Goal: Information Seeking & Learning: Learn about a topic

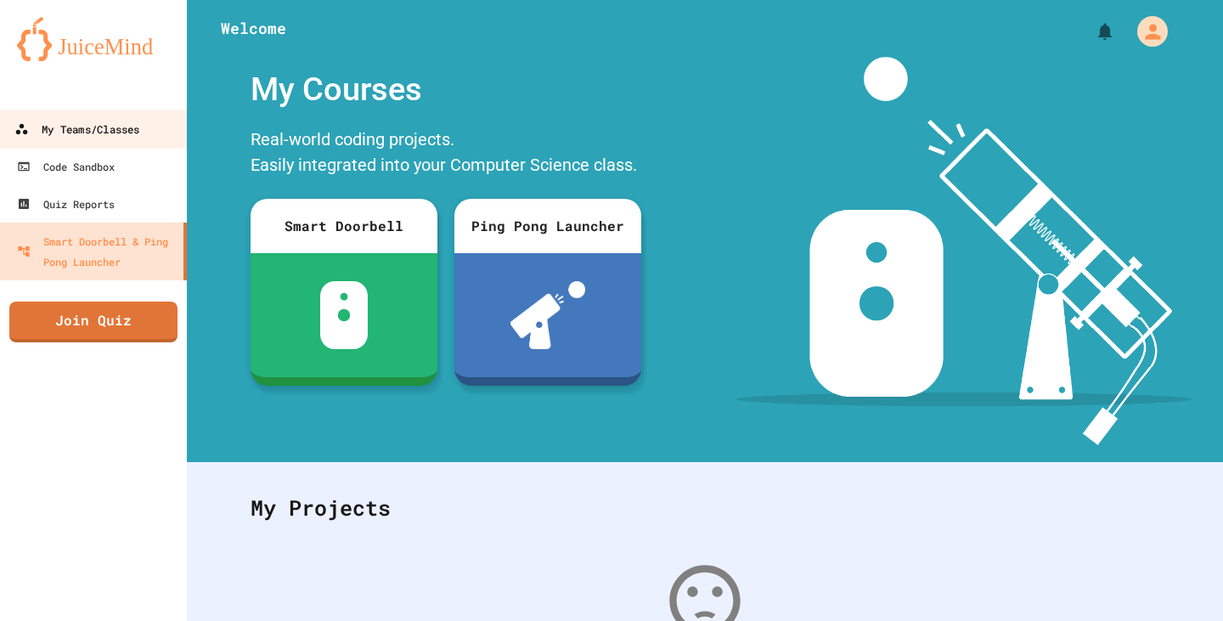
click at [76, 124] on div "My Teams/Classes" at bounding box center [76, 129] width 125 height 21
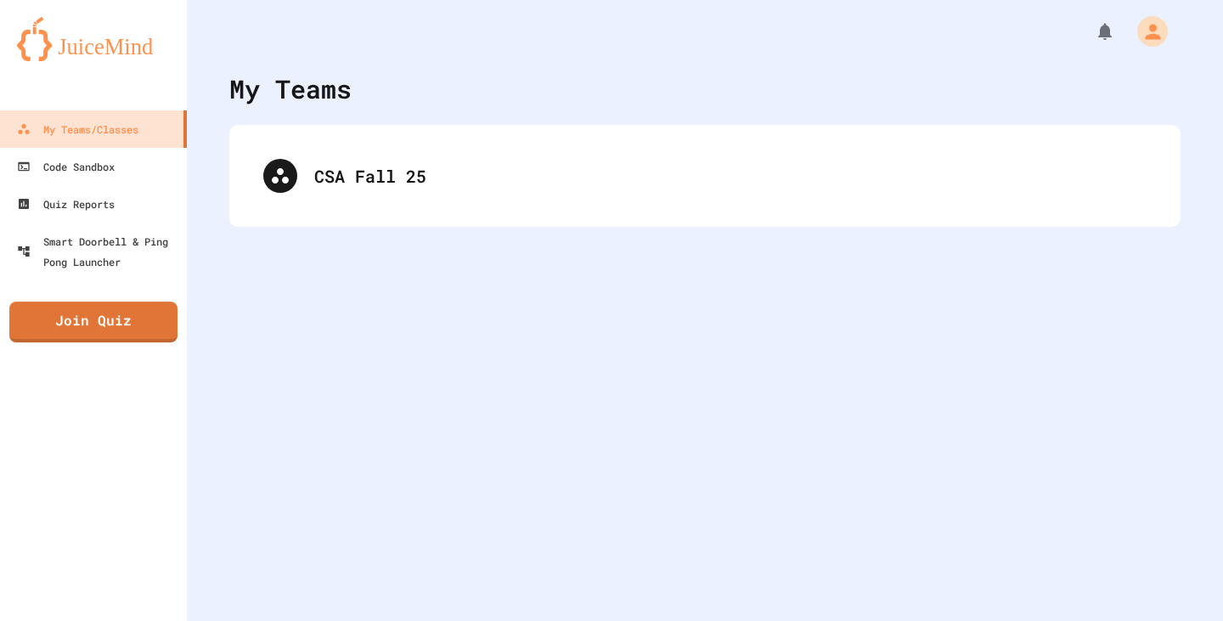
click at [270, 218] on div "CSA Fall 25" at bounding box center [704, 176] width 951 height 102
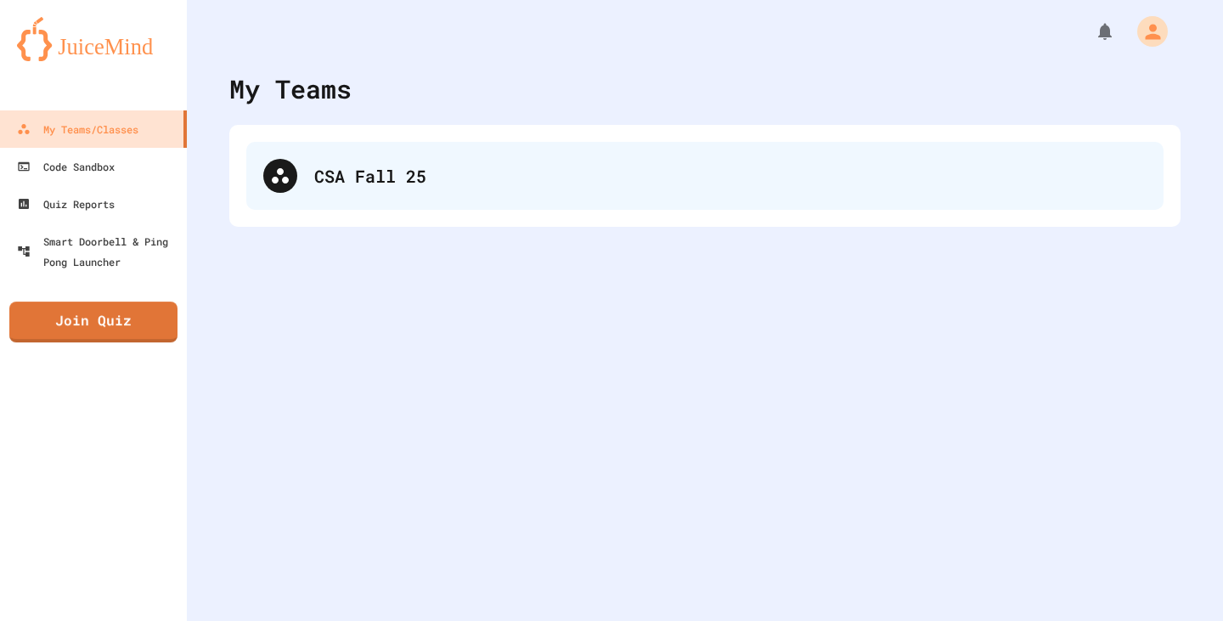
click at [370, 144] on div "CSA Fall 25" at bounding box center [704, 176] width 917 height 68
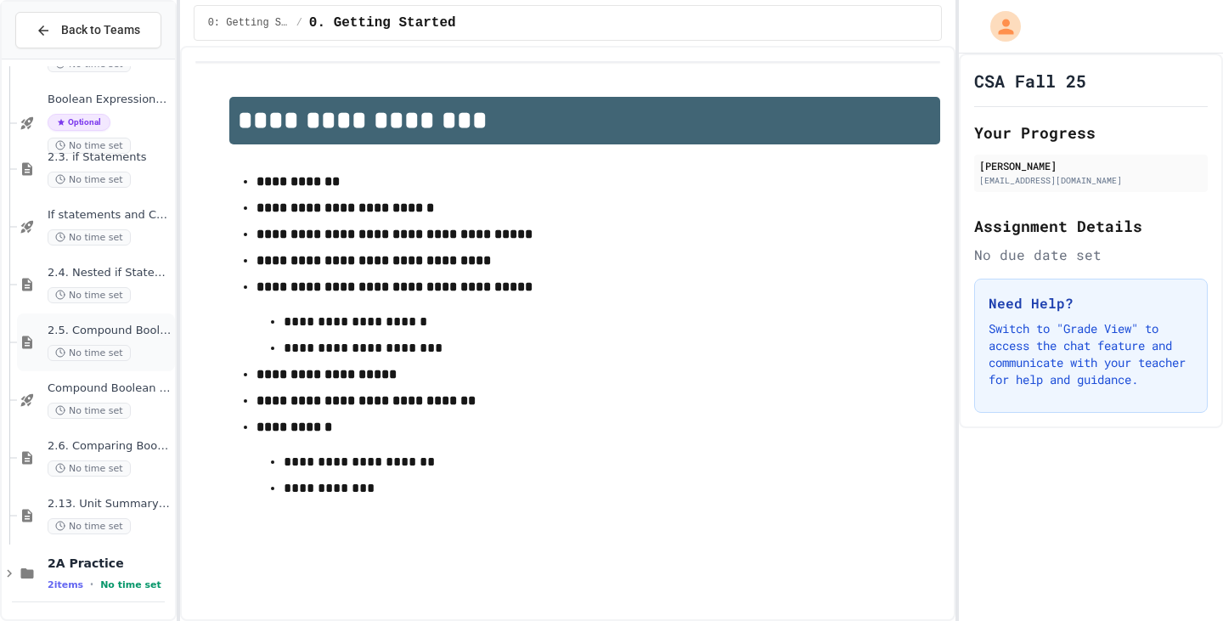
click at [114, 330] on span "2.5. Compound Boolean Expressions" at bounding box center [110, 331] width 124 height 14
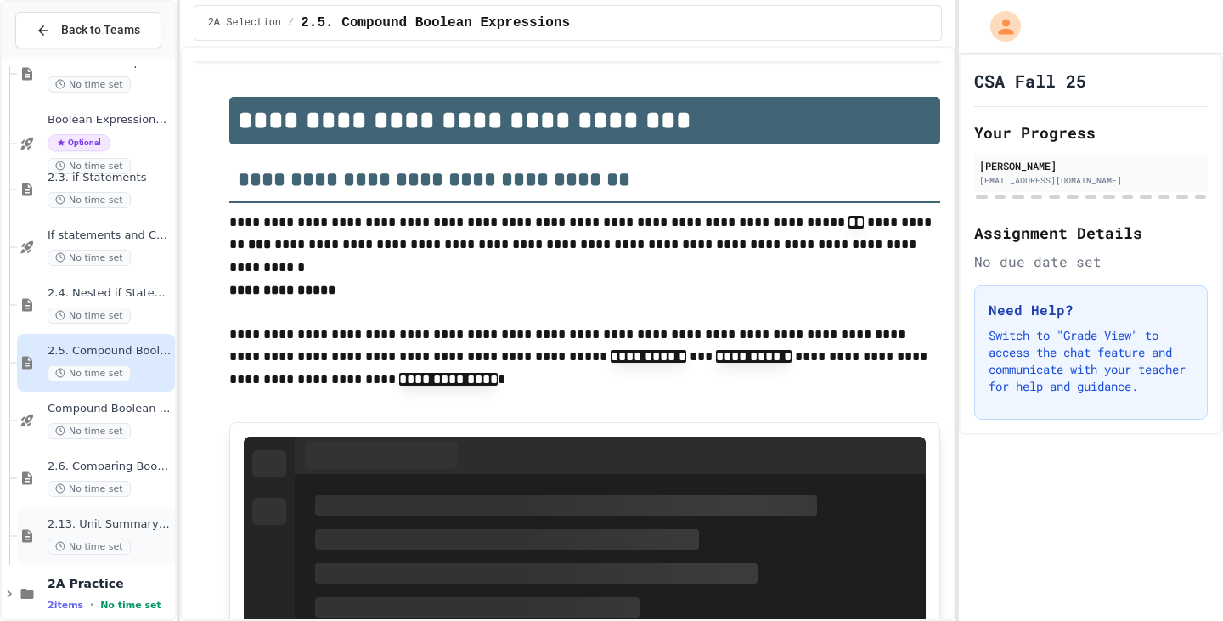
click at [87, 518] on span "2.13. Unit Summary 2a Selection (2.1-2.6)" at bounding box center [110, 524] width 124 height 14
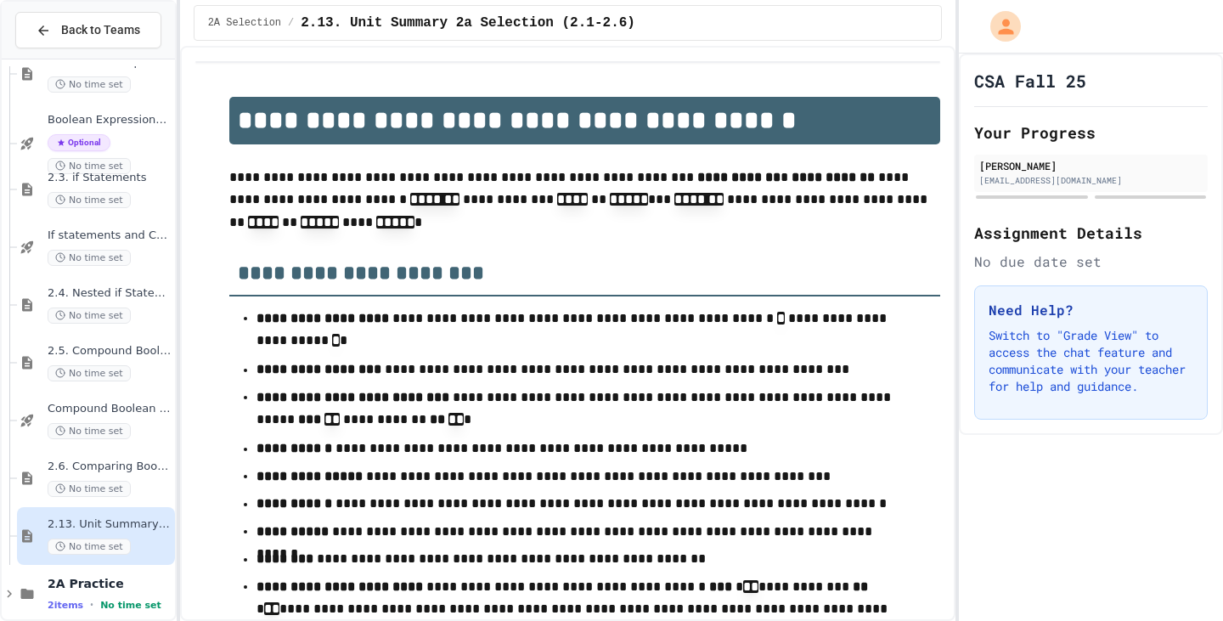
scroll to position [2824, 0]
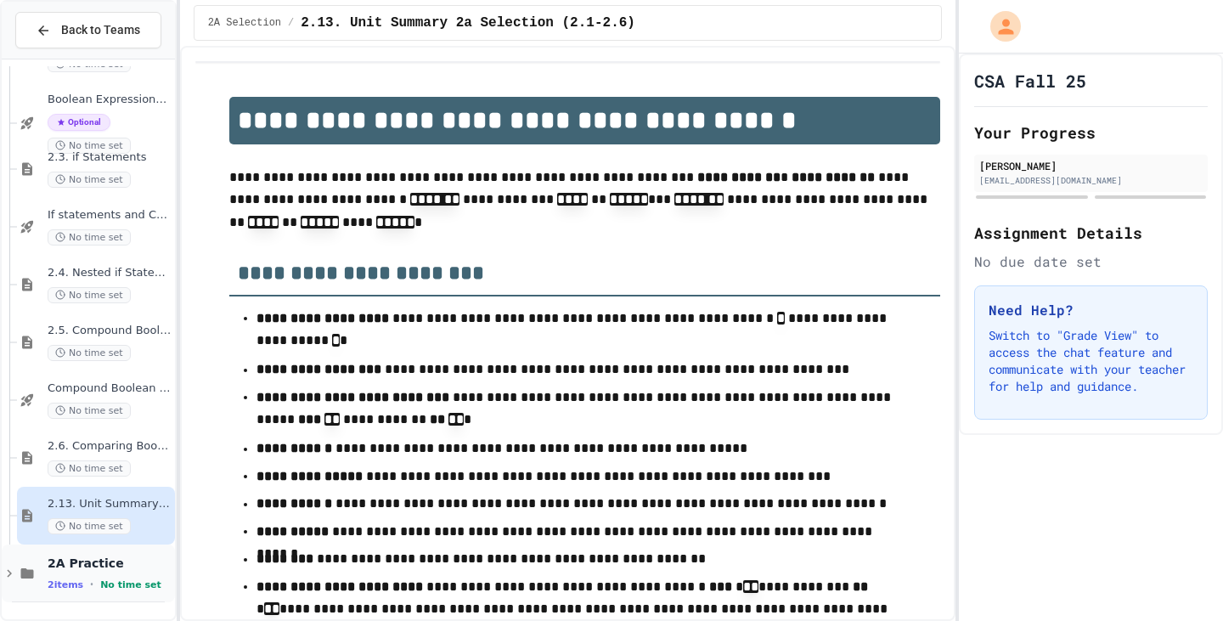
click at [80, 573] on div "2A Practice 2 items • No time set" at bounding box center [110, 574] width 124 height 36
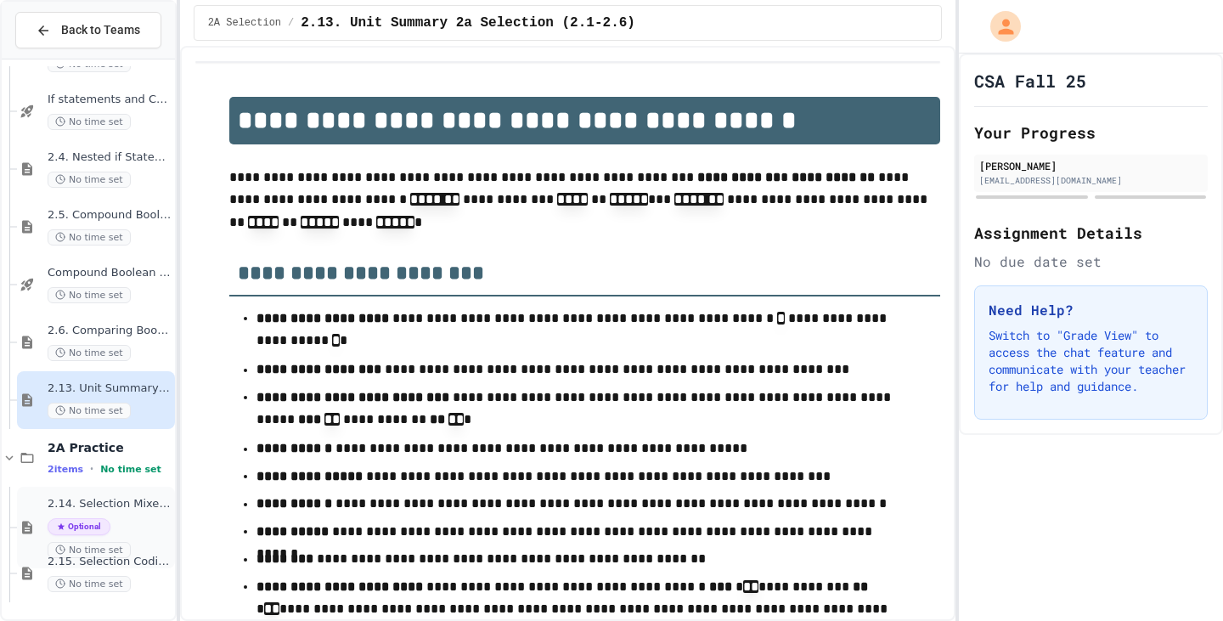
click at [91, 532] on span "Optional" at bounding box center [79, 526] width 63 height 17
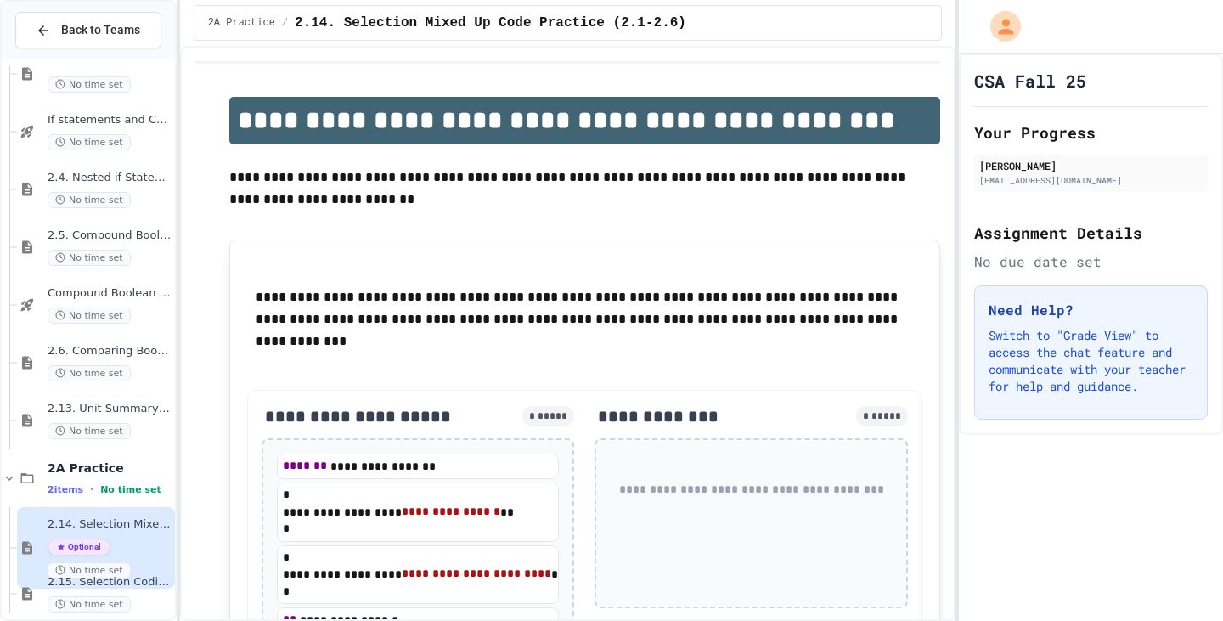
click at [82, 575] on span "2.15. Selection Coding Practice (2.1-2.6)" at bounding box center [110, 582] width 124 height 14
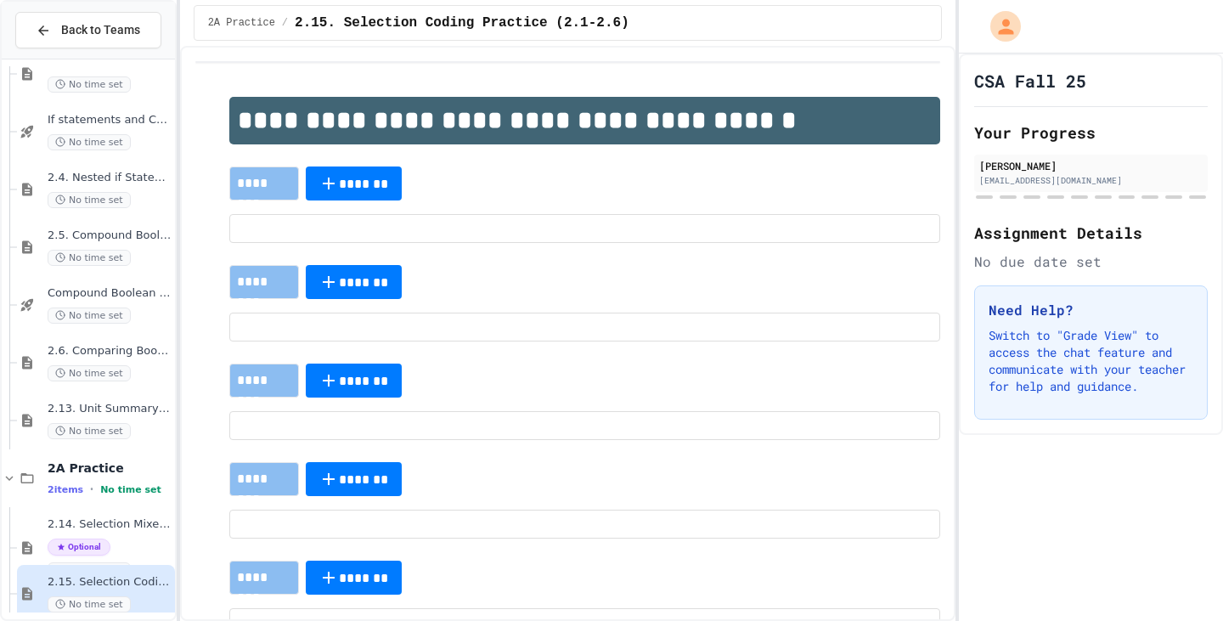
scroll to position [2750, 0]
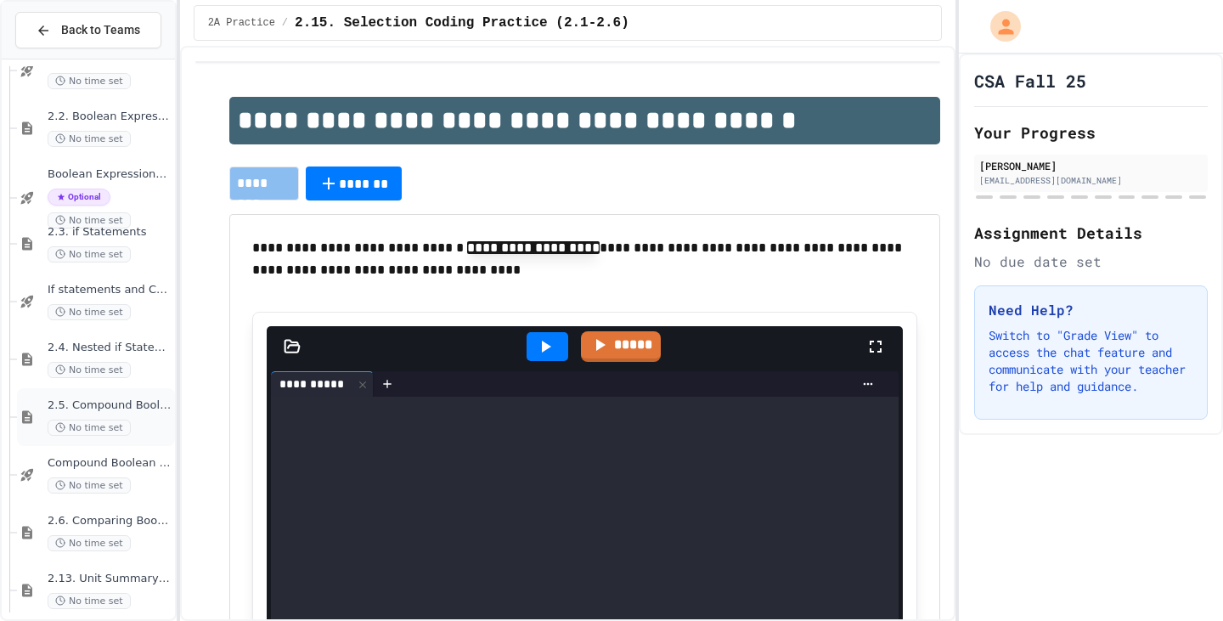
click at [121, 438] on div "2.5. Compound Boolean Expressions No time set" at bounding box center [96, 417] width 158 height 58
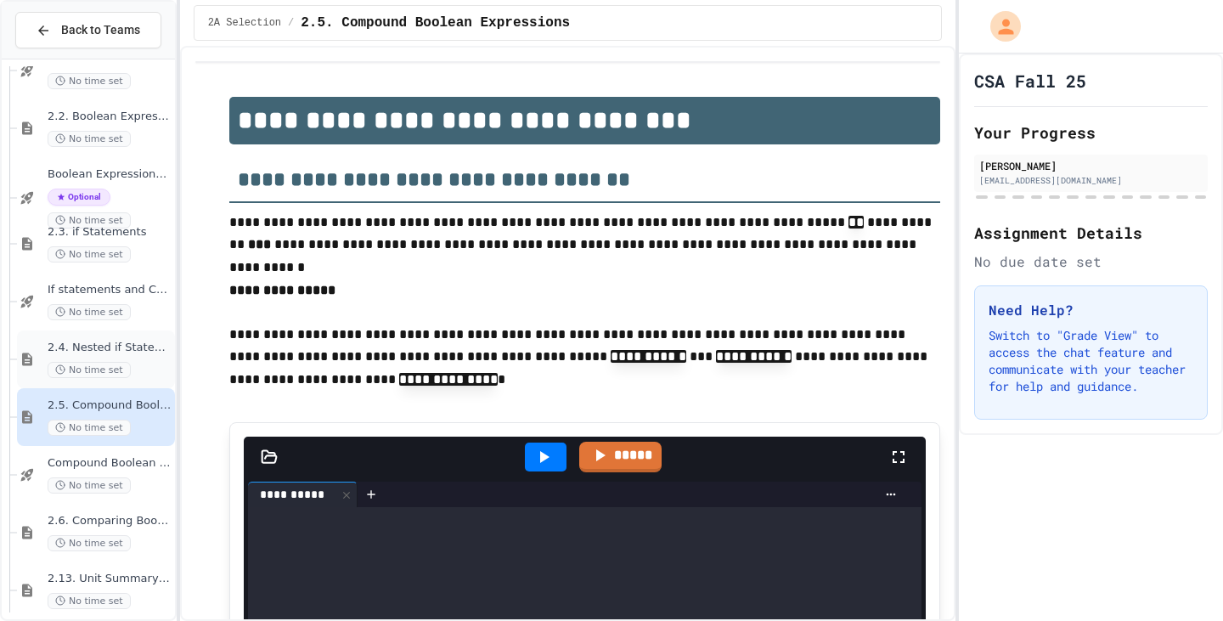
click at [74, 359] on div "2.4. Nested if Statements No time set" at bounding box center [110, 359] width 124 height 37
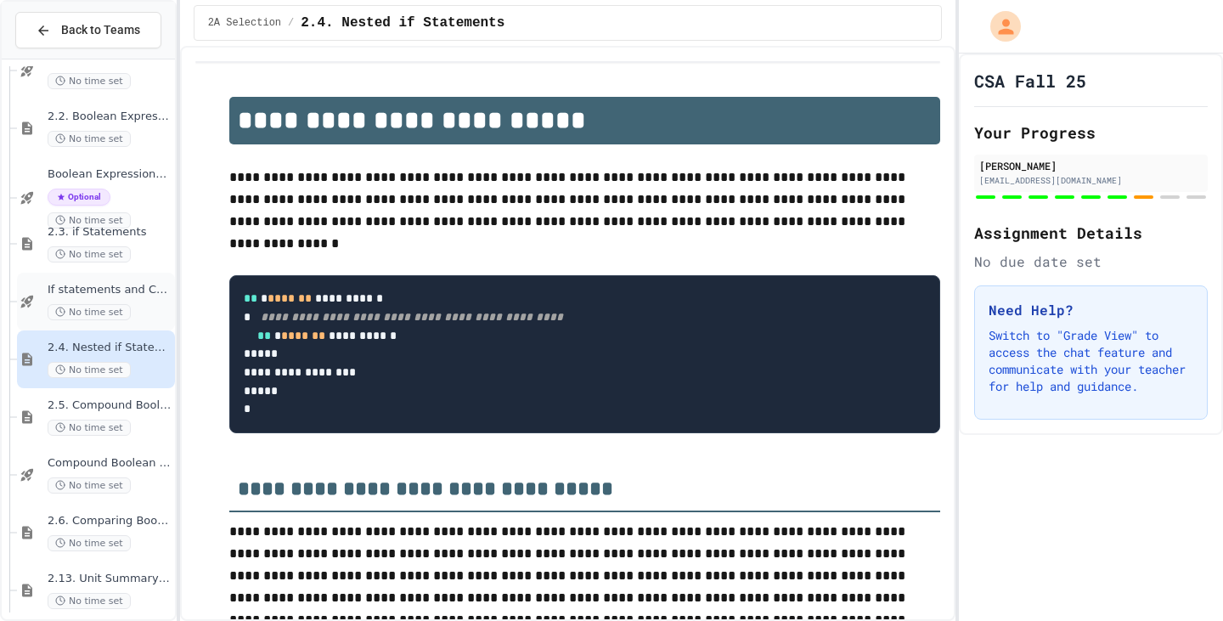
click at [96, 304] on span "No time set" at bounding box center [89, 312] width 83 height 16
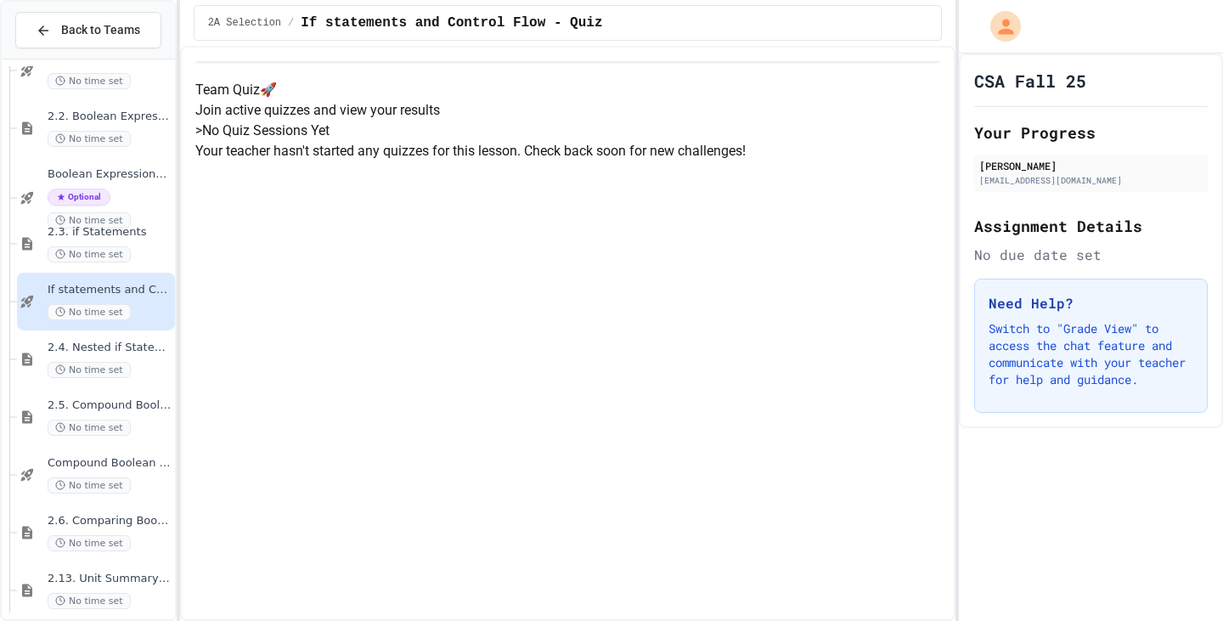
click at [107, 253] on span "No time set" at bounding box center [89, 254] width 83 height 16
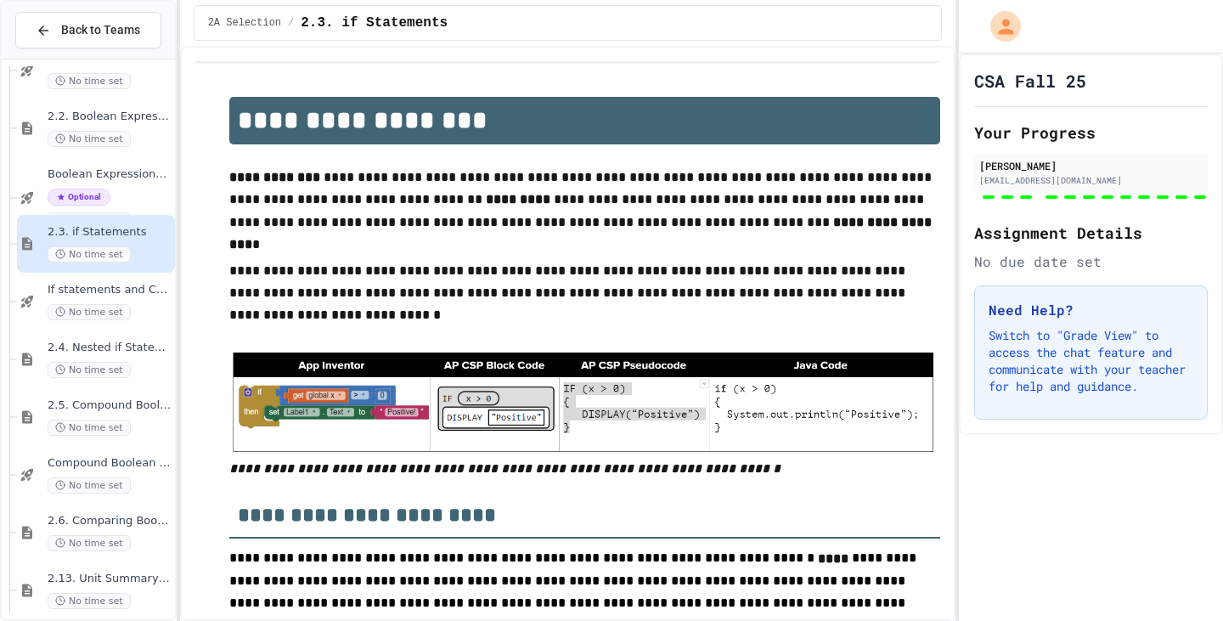
type input "**********"
click at [126, 143] on div "No time set" at bounding box center [110, 139] width 124 height 16
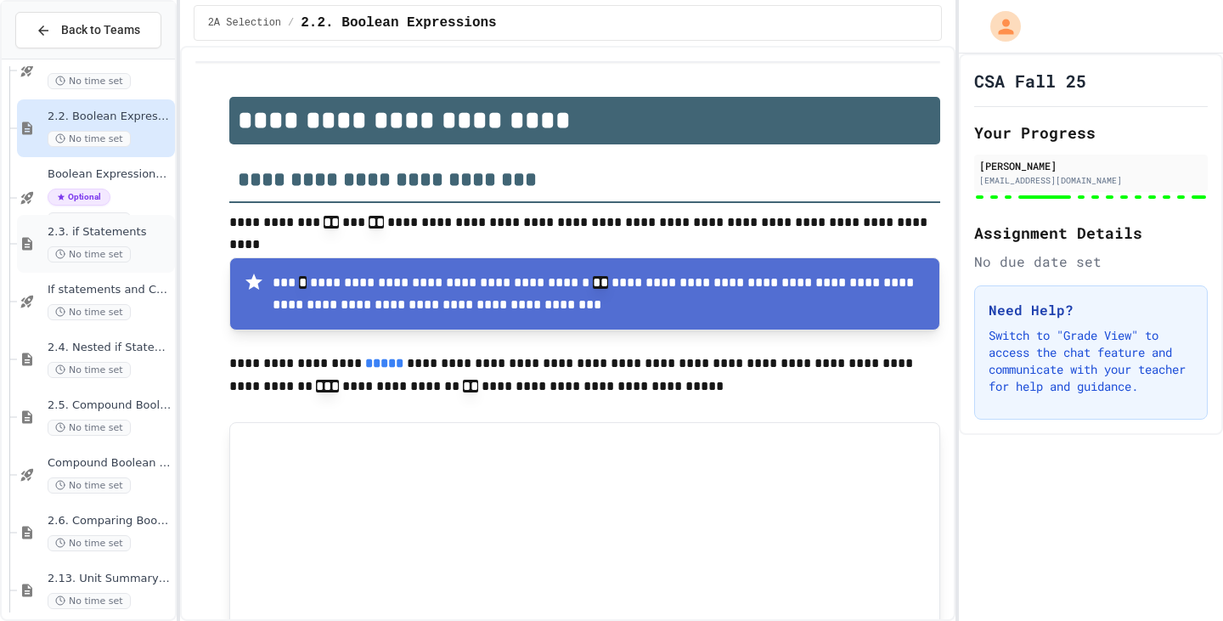
type input "*"
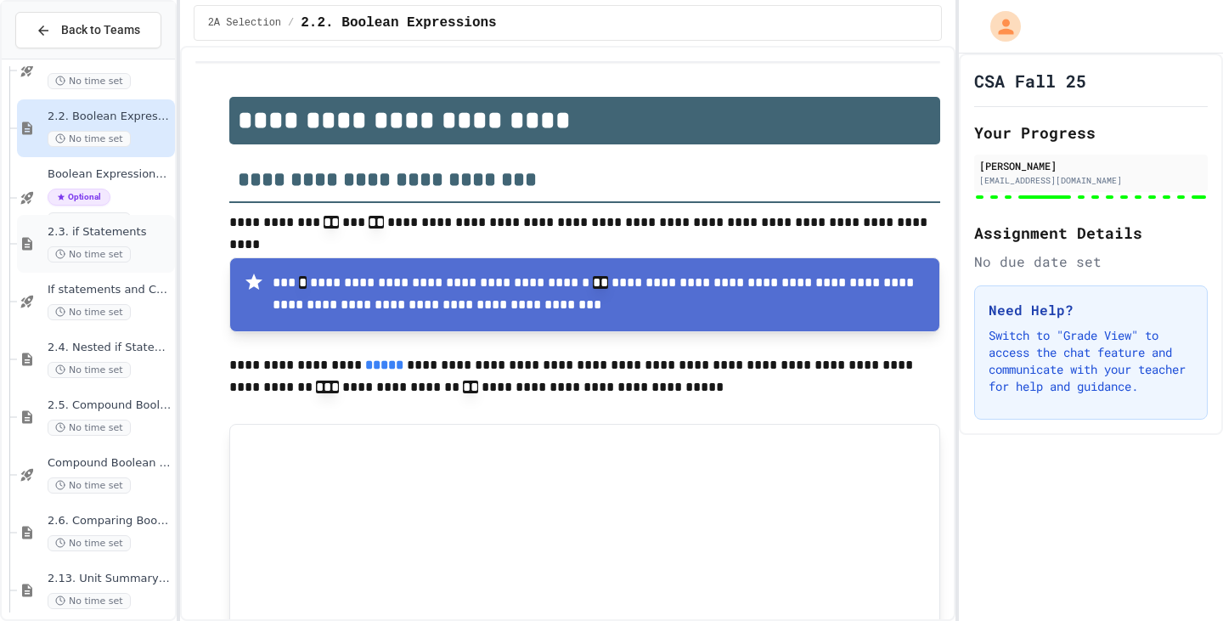
type input "*"
click at [69, 279] on div "If statements and Control Flow - Quiz No time set" at bounding box center [96, 302] width 158 height 58
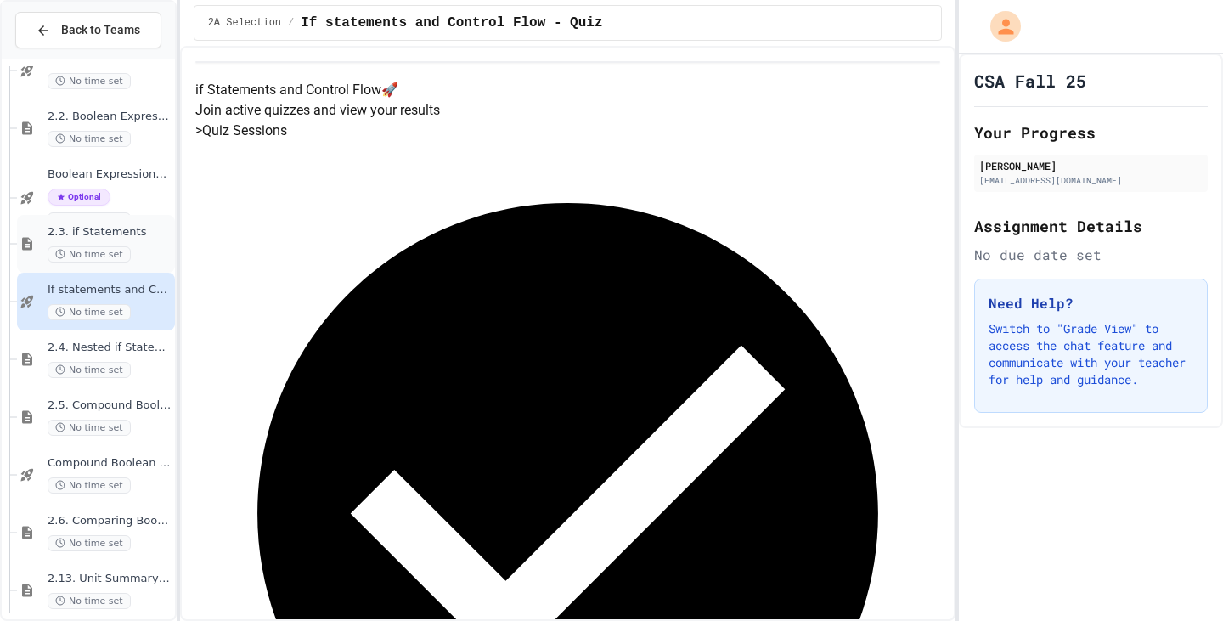
click at [75, 257] on span "No time set" at bounding box center [89, 254] width 83 height 16
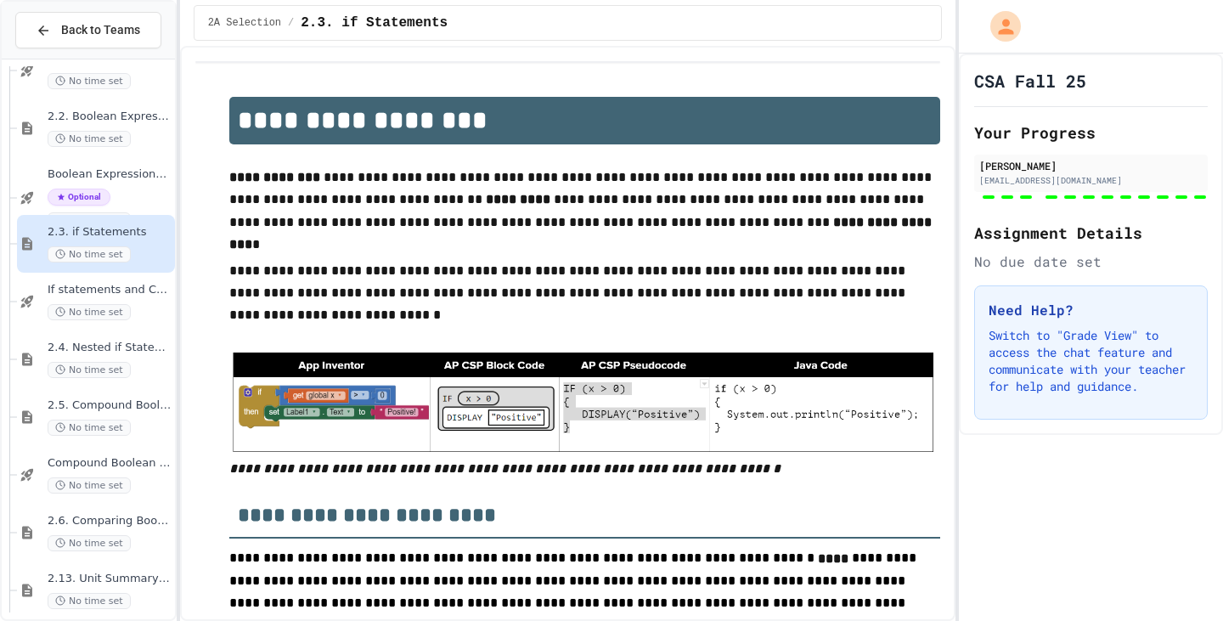
type input "**********"
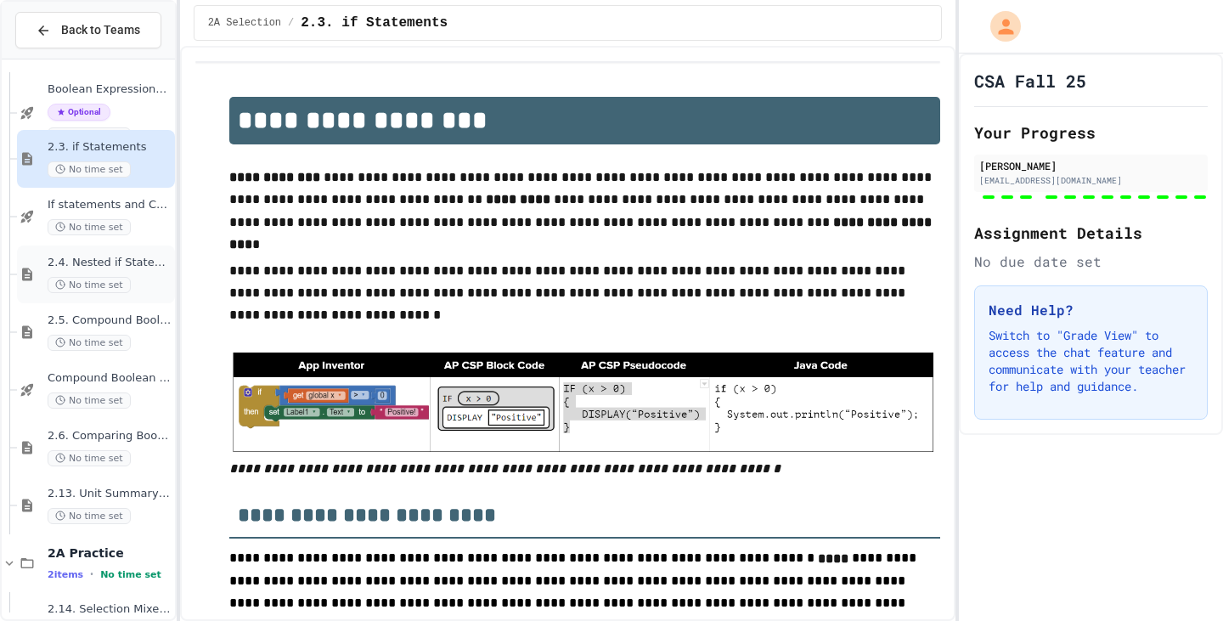
scroll to position [2919, 0]
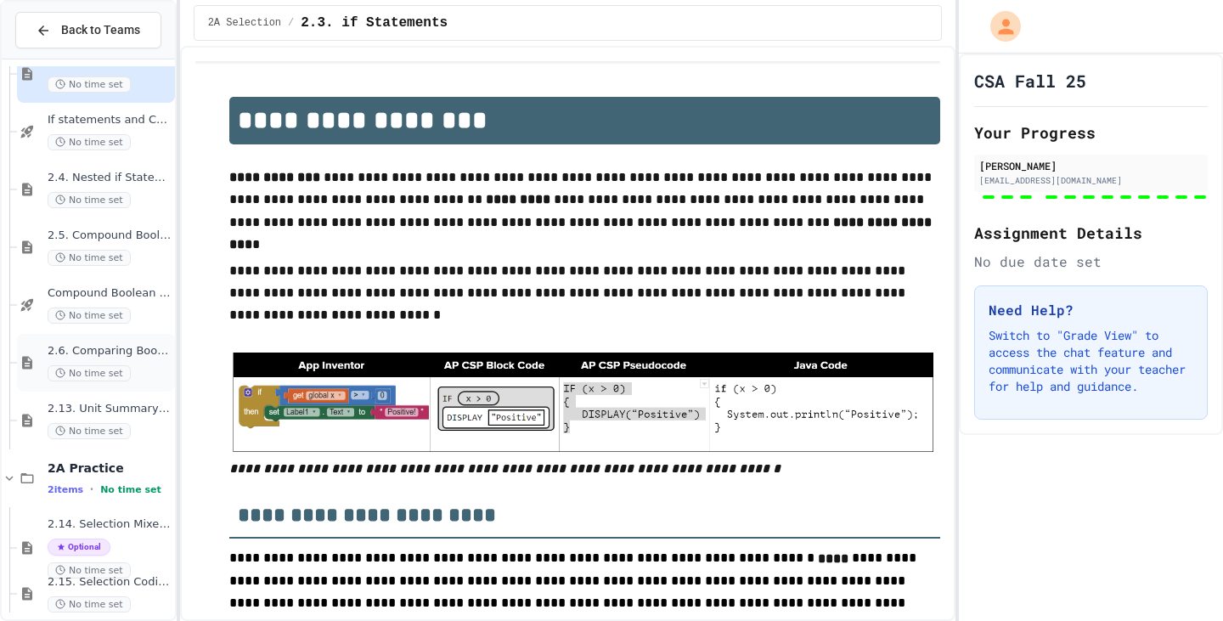
click at [93, 373] on span "No time set" at bounding box center [89, 373] width 83 height 16
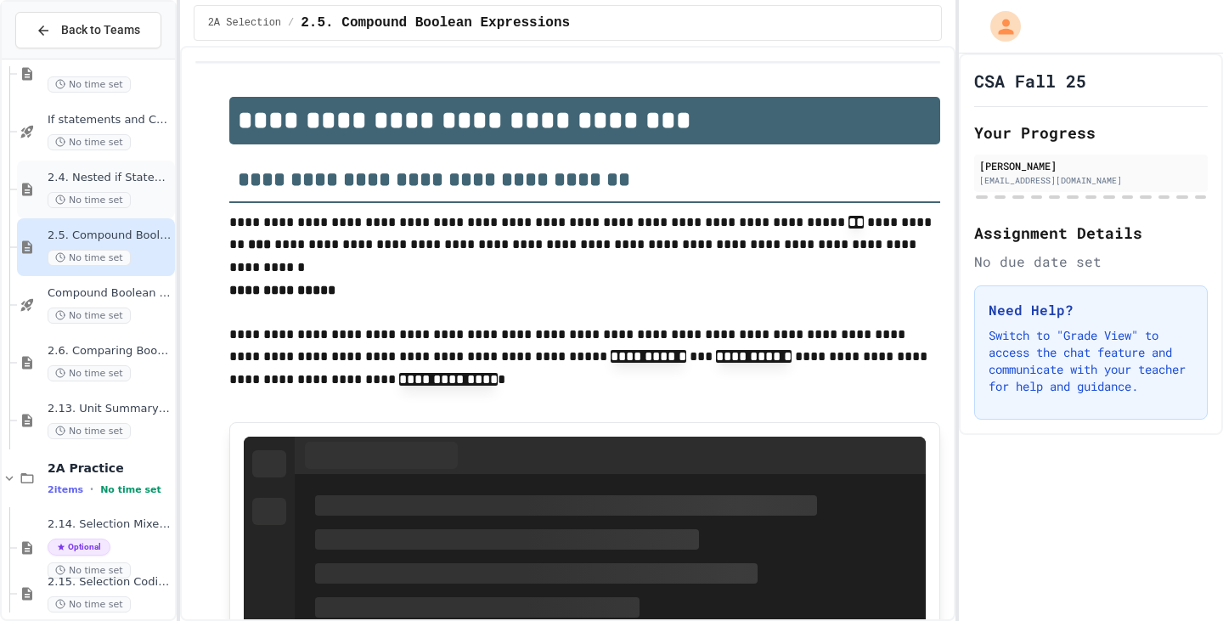
click at [107, 190] on div "2.4. Nested if Statements No time set" at bounding box center [110, 189] width 124 height 37
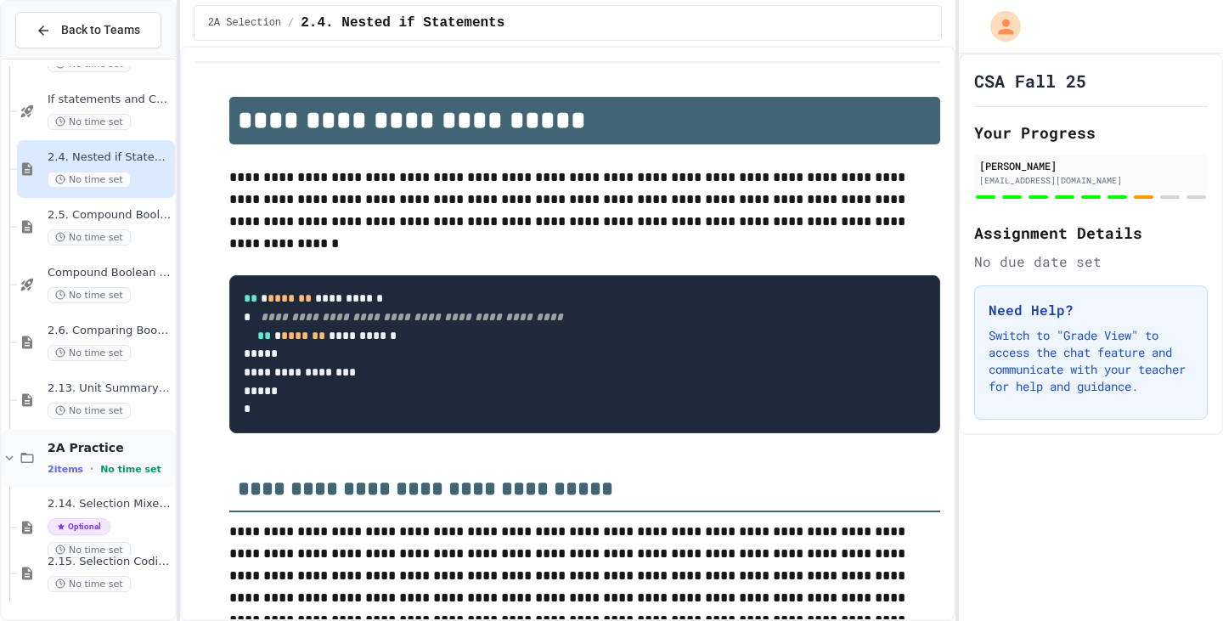
click at [108, 482] on div "2A Practice 2 items • No time set" at bounding box center [88, 458] width 173 height 58
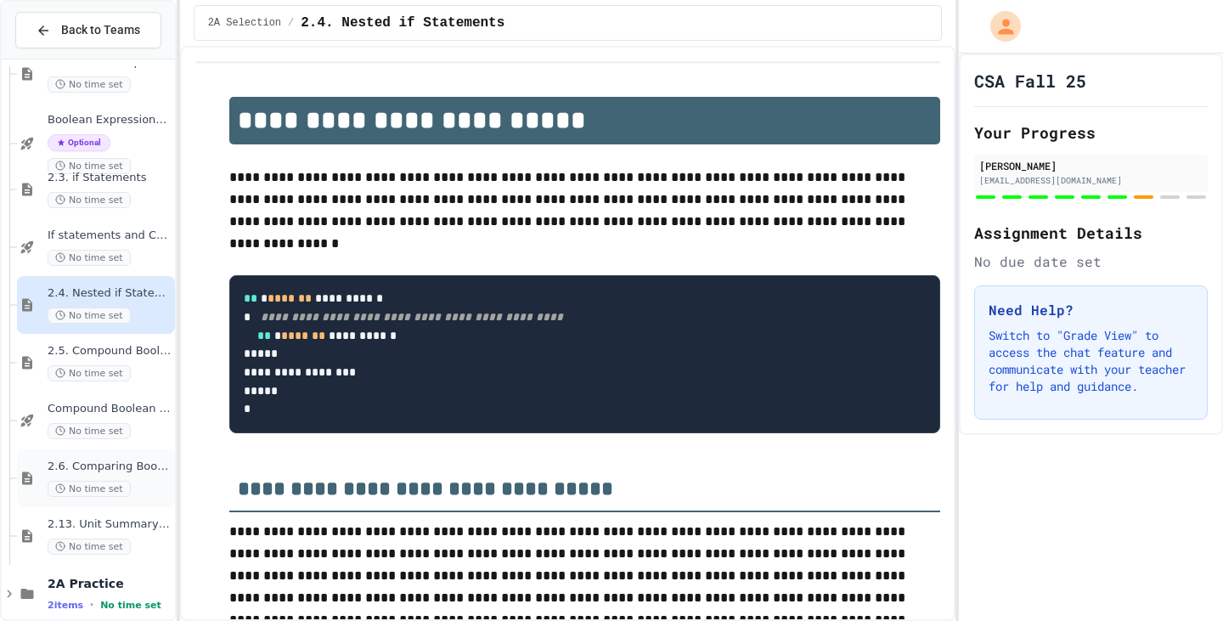
click at [93, 502] on div "2.6. Comparing Boolean Expressions ([PERSON_NAME] Laws) No time set" at bounding box center [96, 478] width 158 height 58
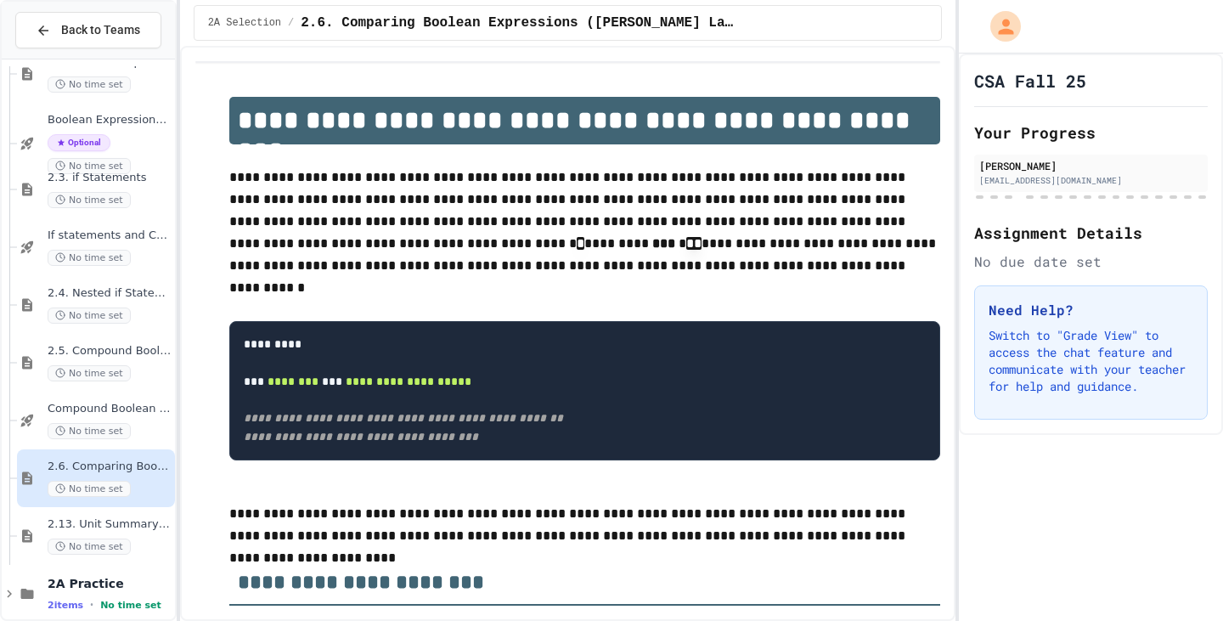
click at [84, 528] on span "2.13. Unit Summary 2a Selection (2.1-2.6)" at bounding box center [110, 524] width 124 height 14
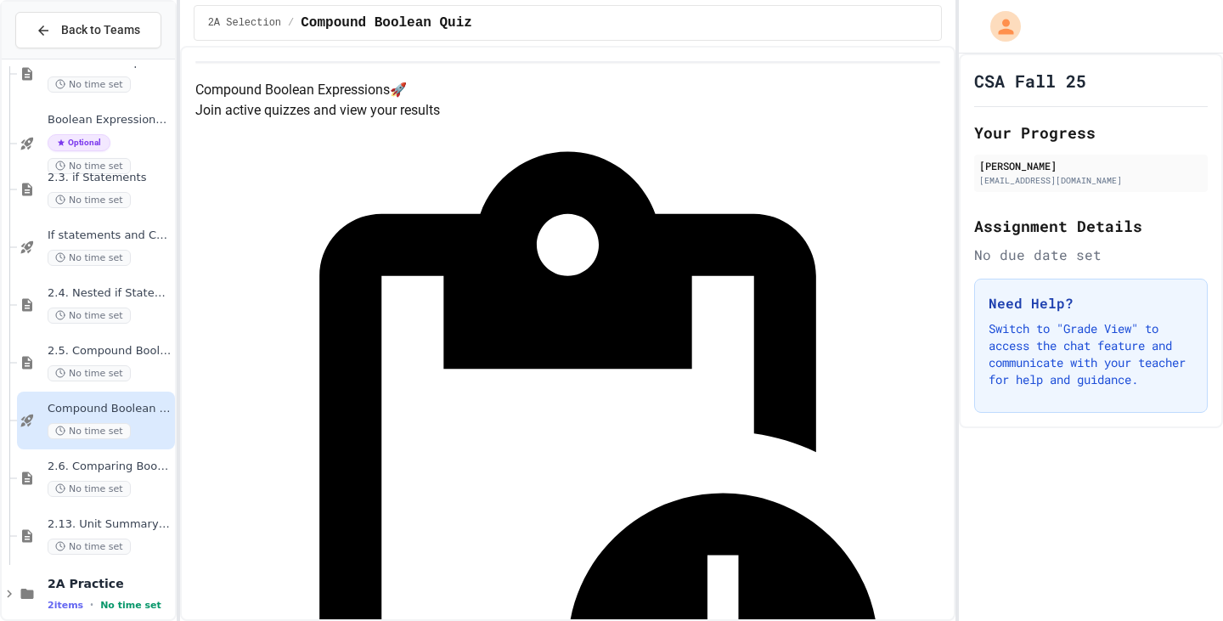
click at [48, 330] on div "2.4. Nested if Statements No time set" at bounding box center [96, 305] width 158 height 58
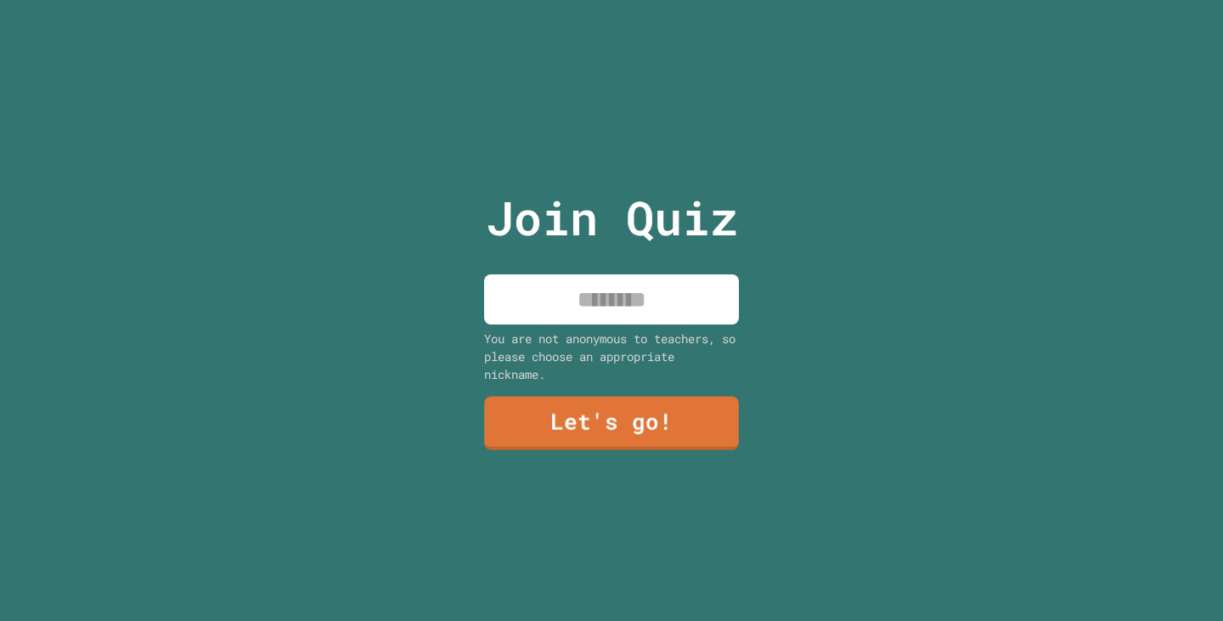
click at [586, 303] on input at bounding box center [611, 299] width 255 height 50
type input "**"
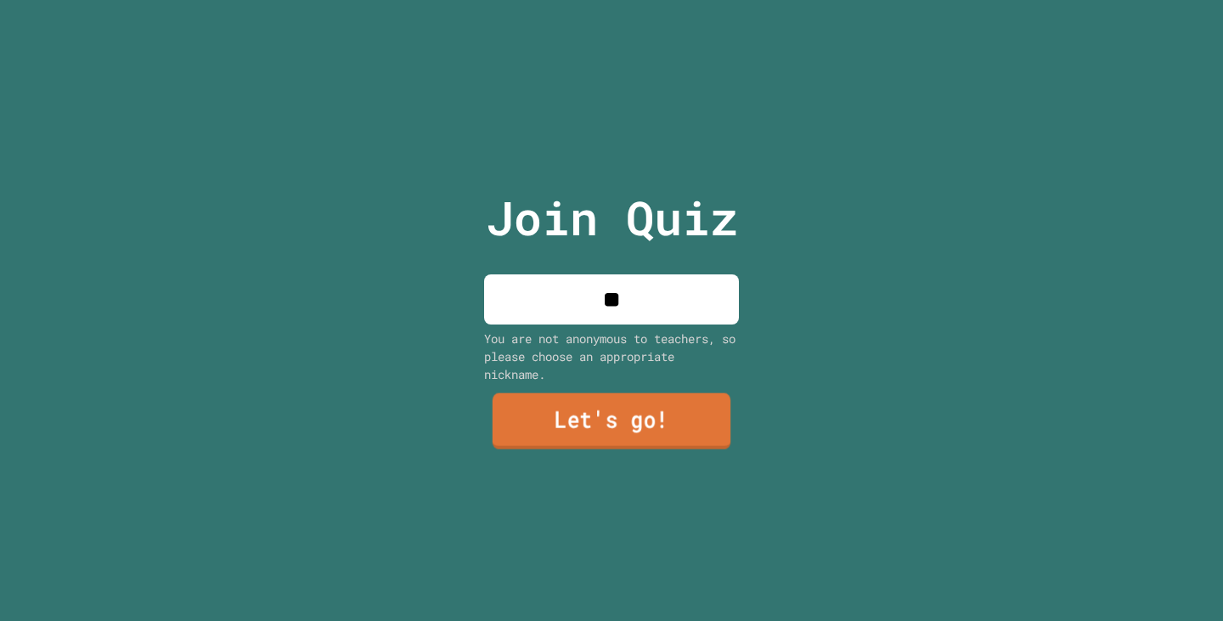
click at [578, 393] on link "Let's go!" at bounding box center [612, 421] width 238 height 56
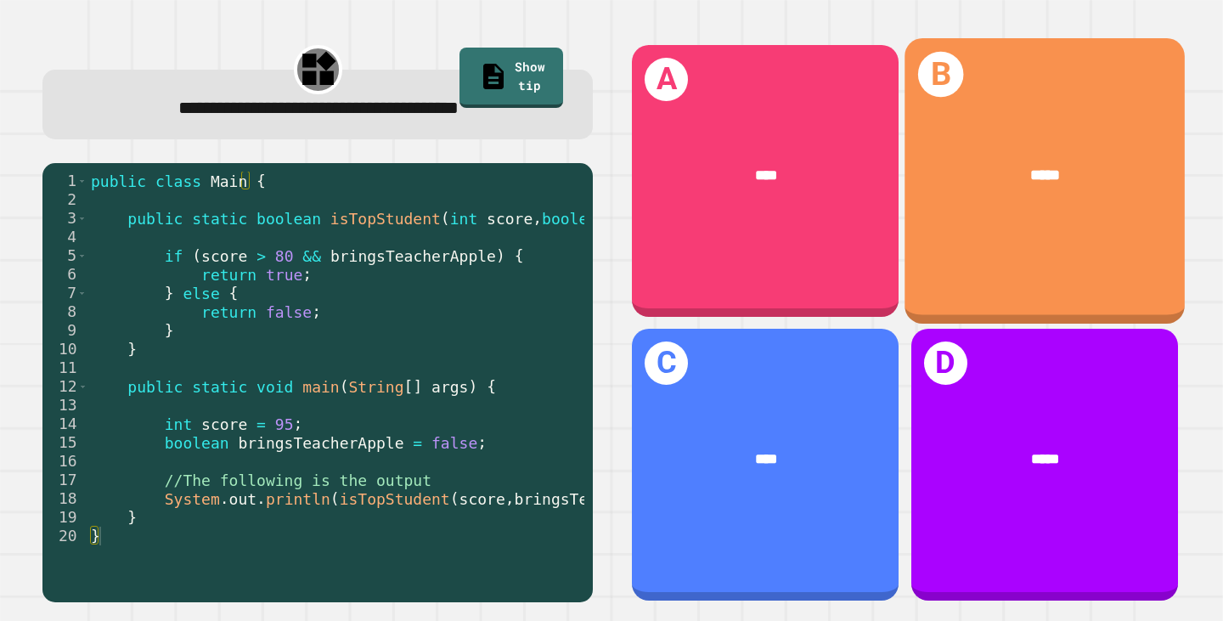
click at [1114, 175] on div "*****" at bounding box center [1045, 177] width 218 height 24
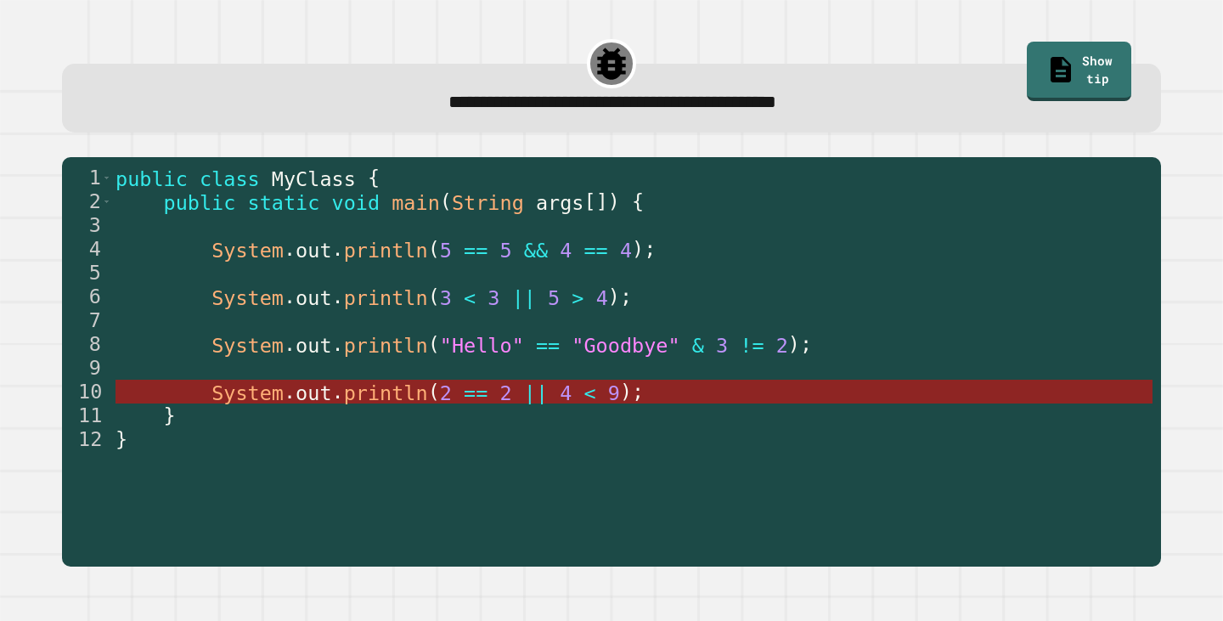
click at [344, 391] on span "println" at bounding box center [386, 393] width 84 height 24
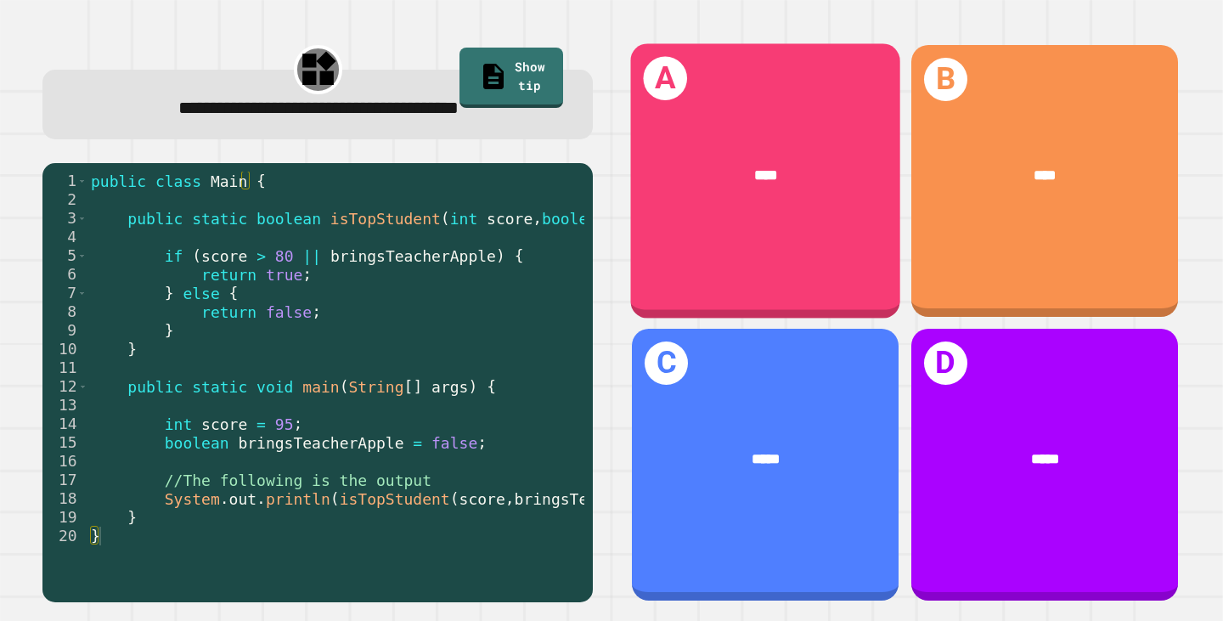
click at [640, 219] on div "A ****" at bounding box center [765, 180] width 269 height 274
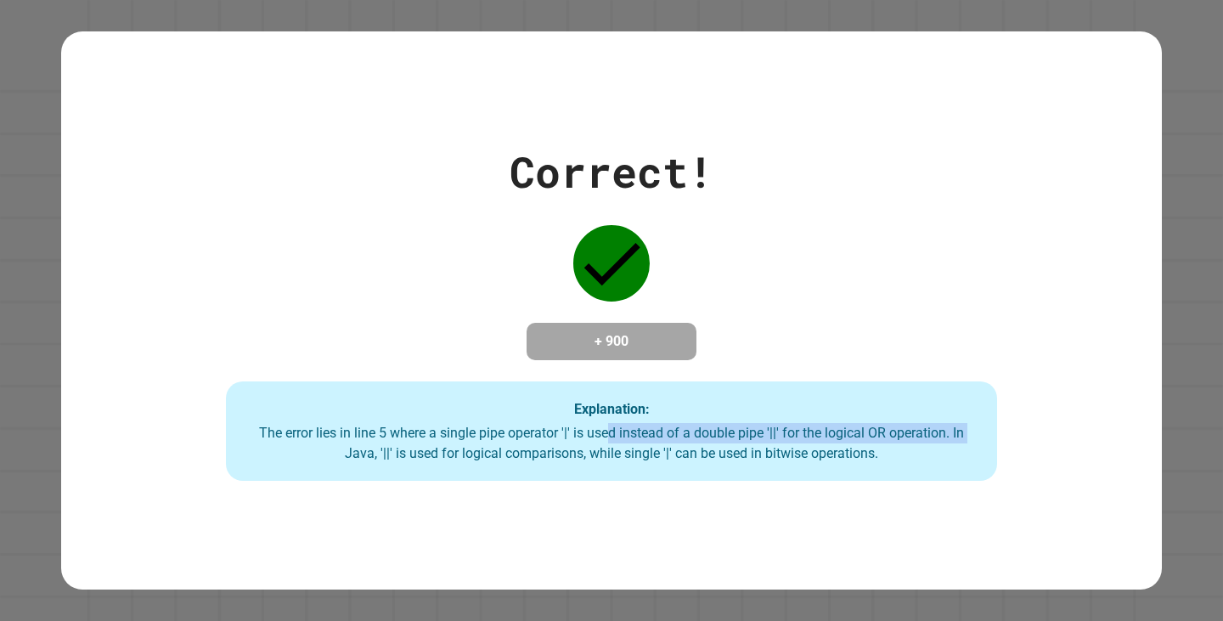
drag, startPoint x: 599, startPoint y: 443, endPoint x: 310, endPoint y: 544, distance: 306.0
click at [310, 544] on div "Correct! + 900 Explanation: The error lies in line 5 where a single pipe operat…" at bounding box center [611, 310] width 1101 height 559
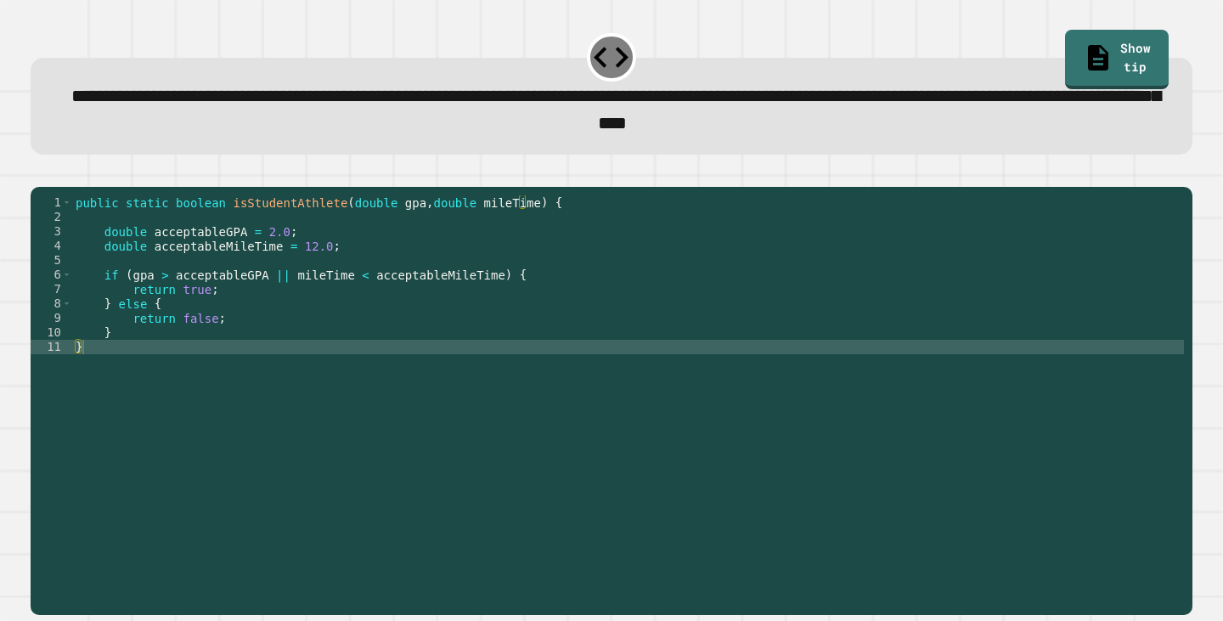
click at [252, 341] on div "public static boolean isStudentAthlete ( double gpa , double mileTime ) { doubl…" at bounding box center [628, 382] width 1112 height 375
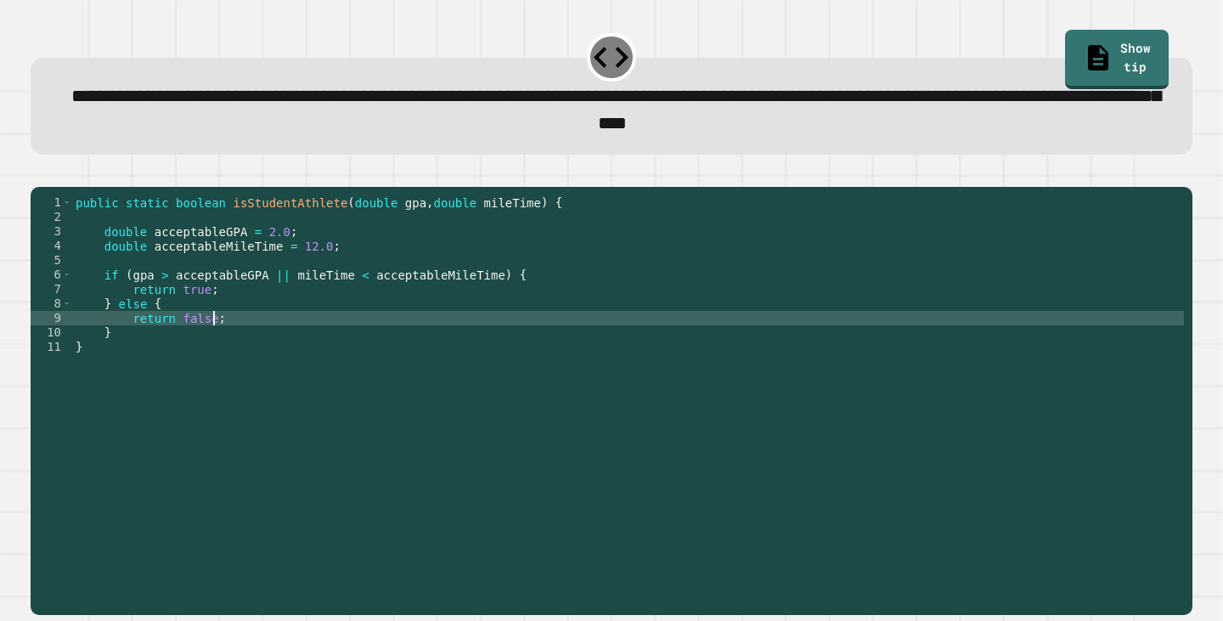
click at [226, 358] on div "public static boolean isStudentAthlete ( double gpa , double mileTime ) { doubl…" at bounding box center [628, 382] width 1112 height 375
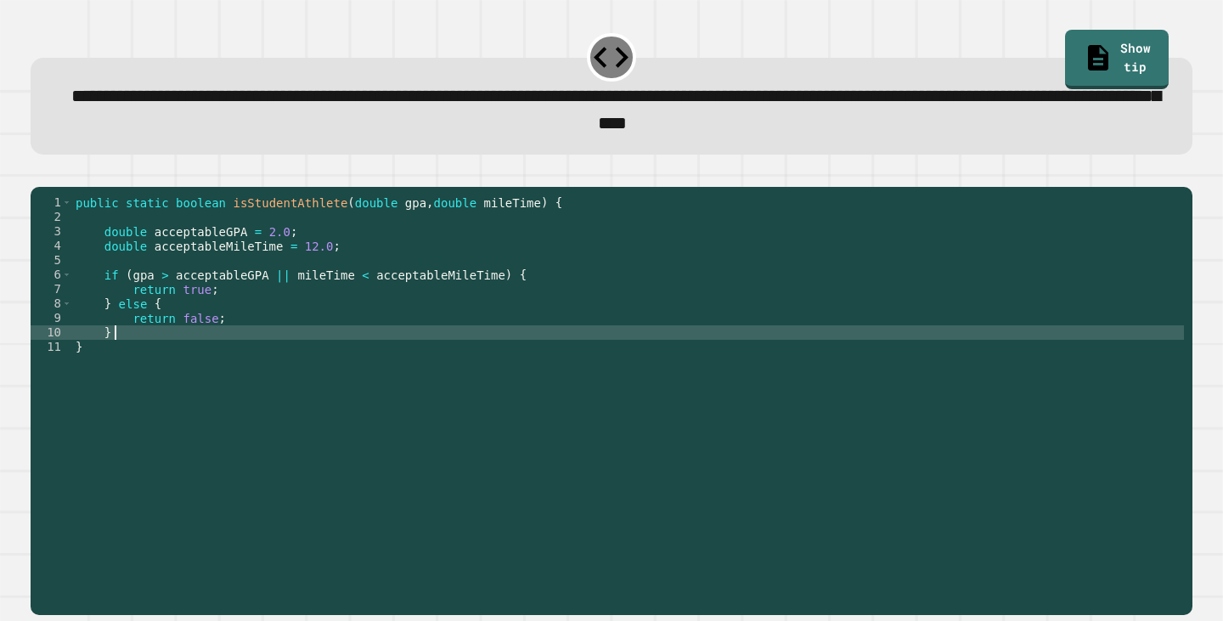
click at [232, 339] on div "public static boolean isStudentAthlete ( double gpa , double mileTime ) { doubl…" at bounding box center [628, 382] width 1112 height 375
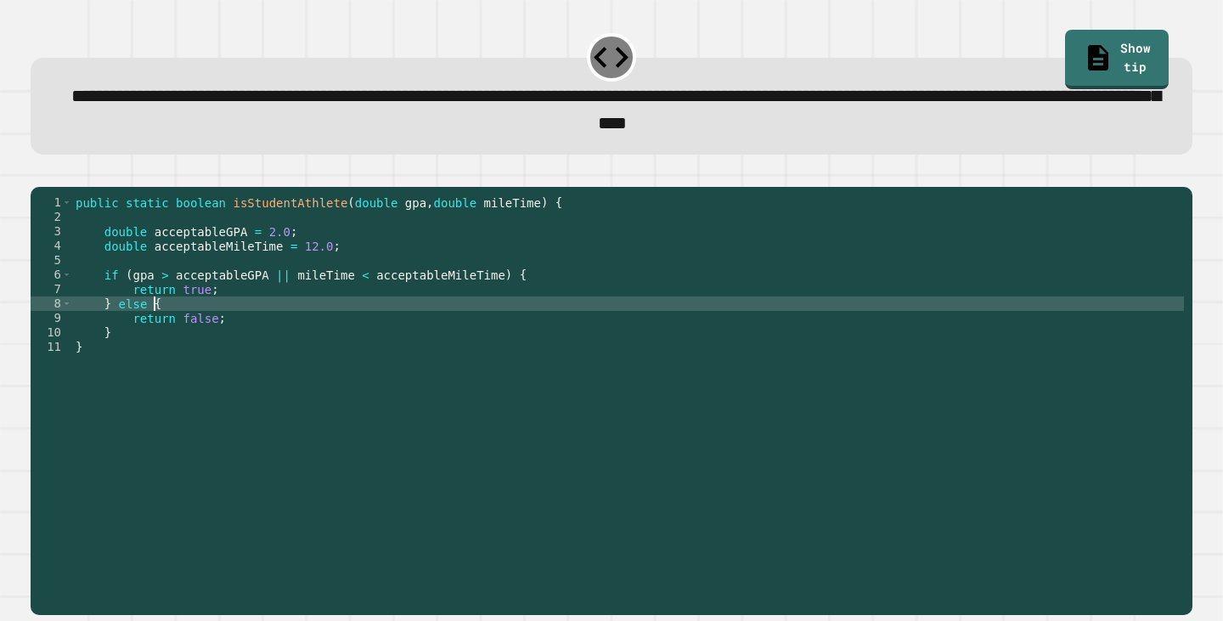
click at [253, 324] on div "public static boolean isStudentAthlete ( double gpa , double mileTime ) { doubl…" at bounding box center [628, 382] width 1112 height 375
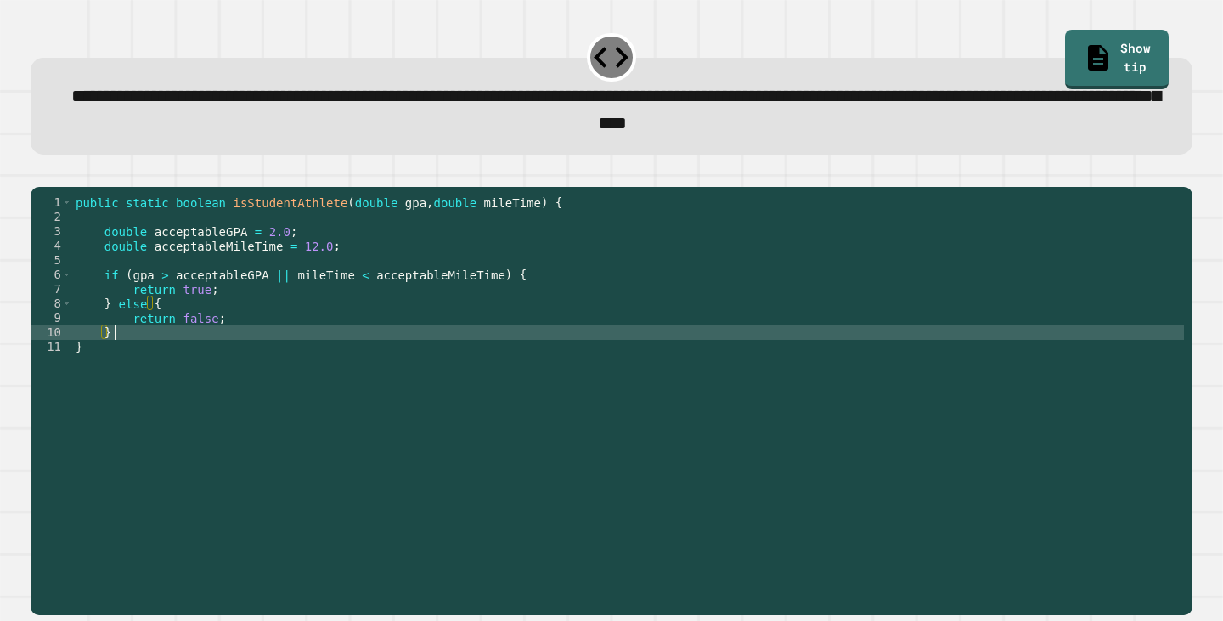
click at [228, 353] on div "public static boolean isStudentAthlete ( double gpa , double mileTime ) { doubl…" at bounding box center [628, 382] width 1112 height 375
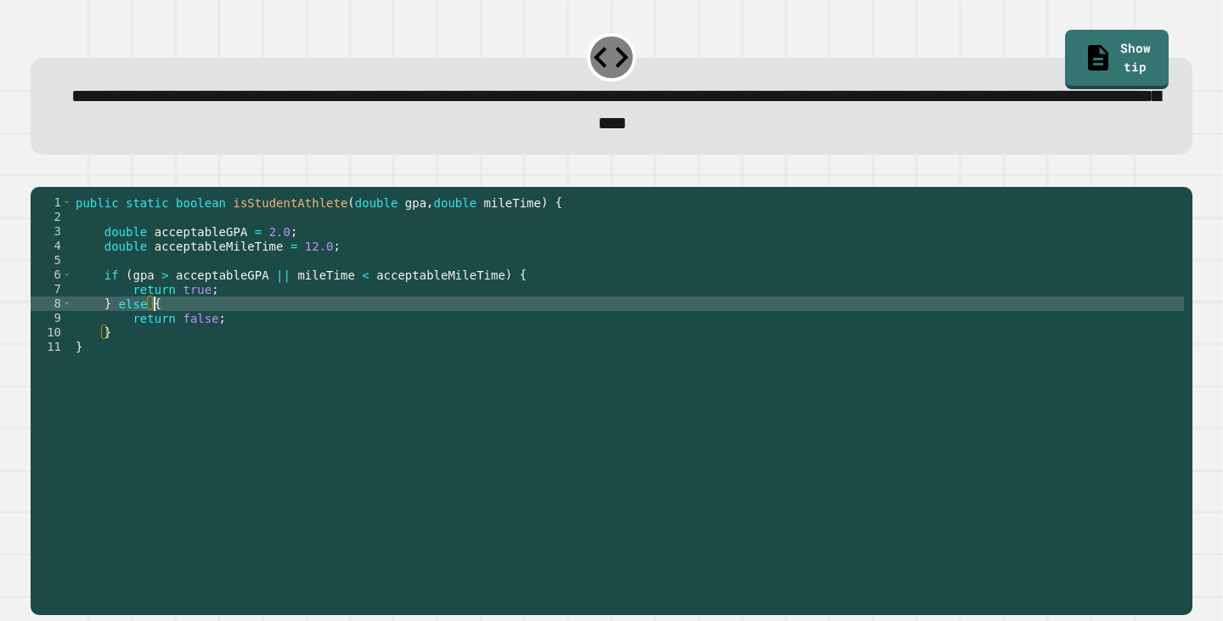
click at [224, 330] on div "public static boolean isStudentAthlete ( double gpa , double mileTime ) { doubl…" at bounding box center [628, 382] width 1112 height 375
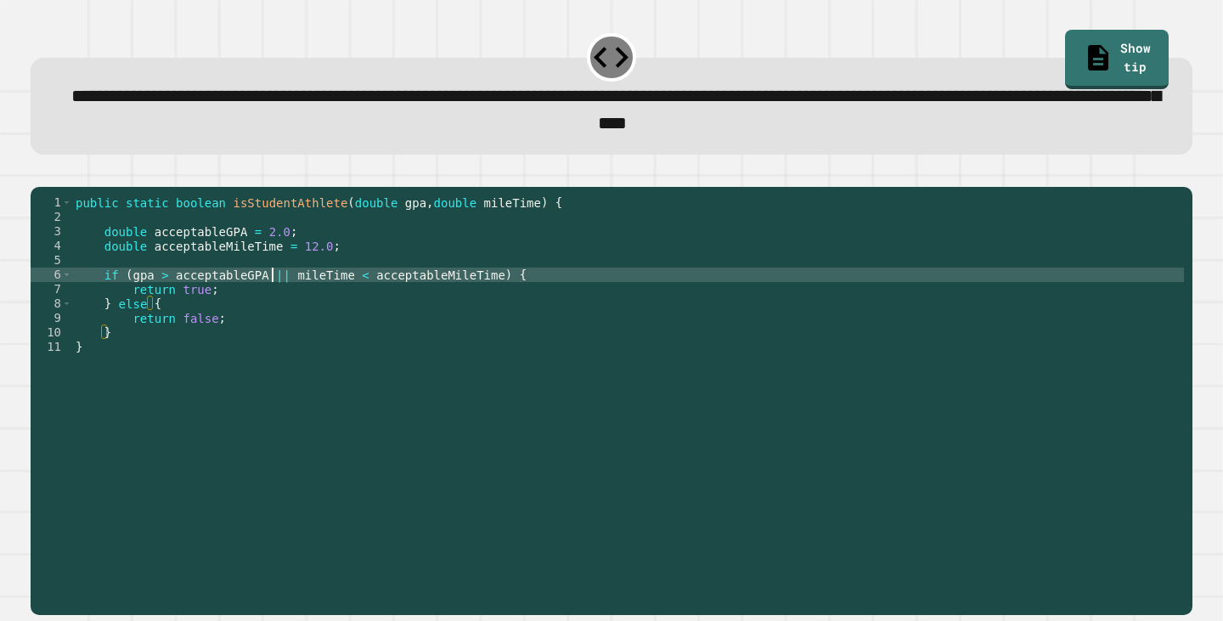
click at [274, 302] on div "public static boolean isStudentAthlete ( double gpa , double mileTime ) { doubl…" at bounding box center [628, 382] width 1112 height 375
type textarea "**********"
click at [39, 173] on icon "button" at bounding box center [39, 173] width 0 height 0
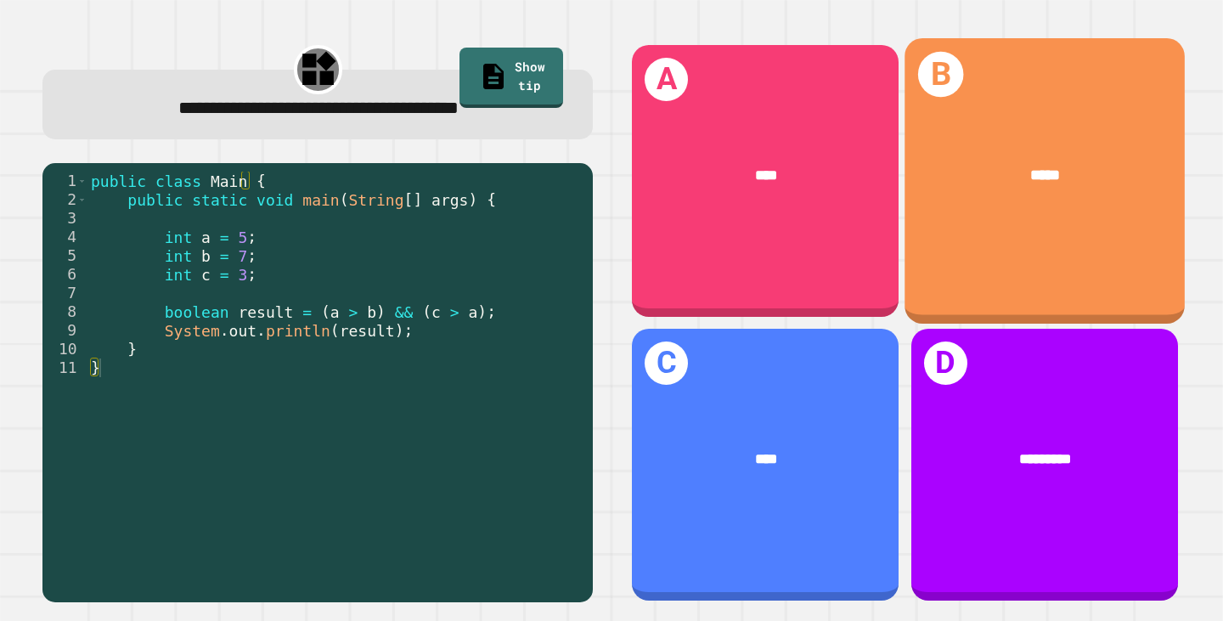
click at [1079, 202] on div "*****" at bounding box center [1045, 176] width 280 height 84
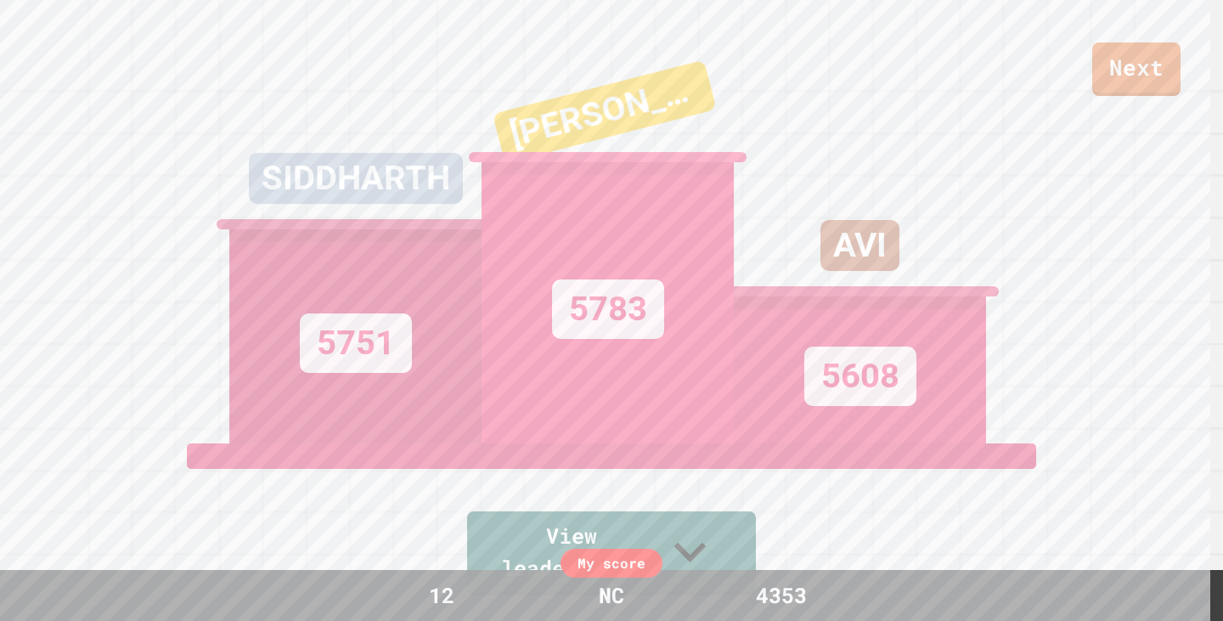
scroll to position [85, 0]
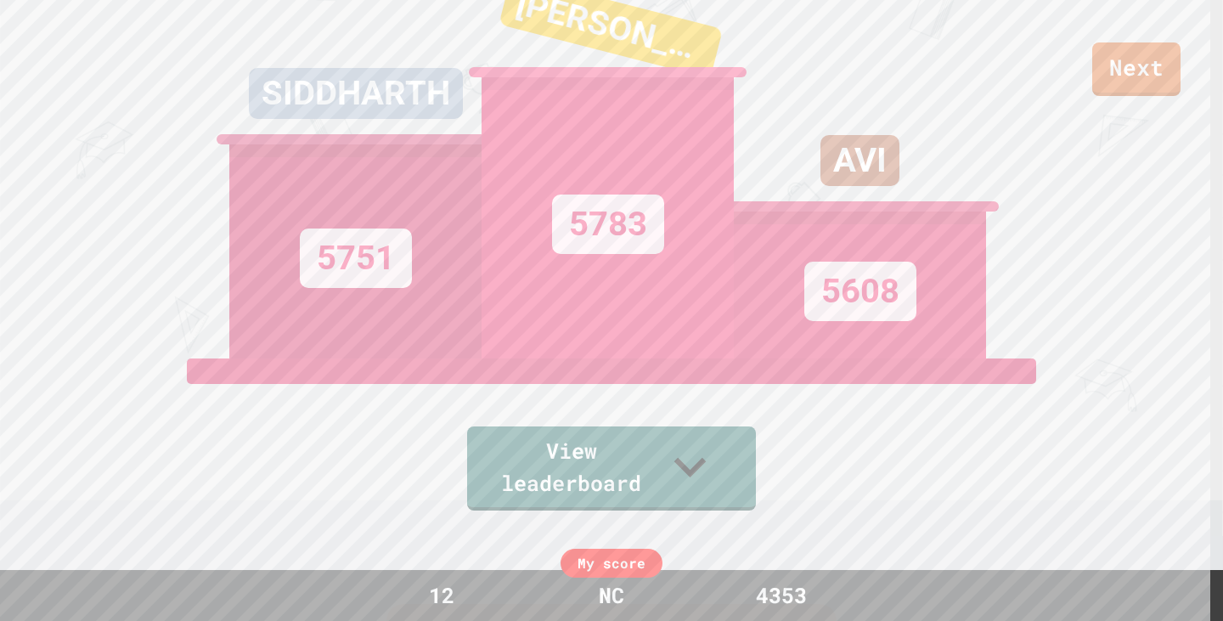
click at [1182, 76] on div "Next" at bounding box center [611, 48] width 1223 height 96
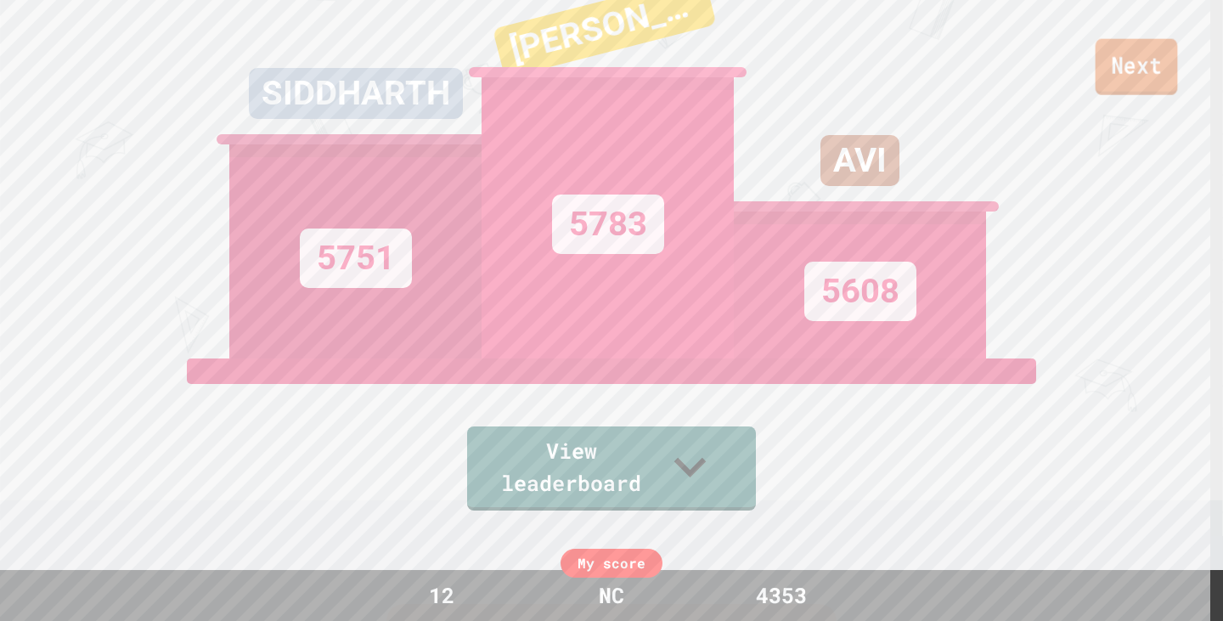
click at [1172, 76] on link "Next" at bounding box center [1137, 67] width 82 height 56
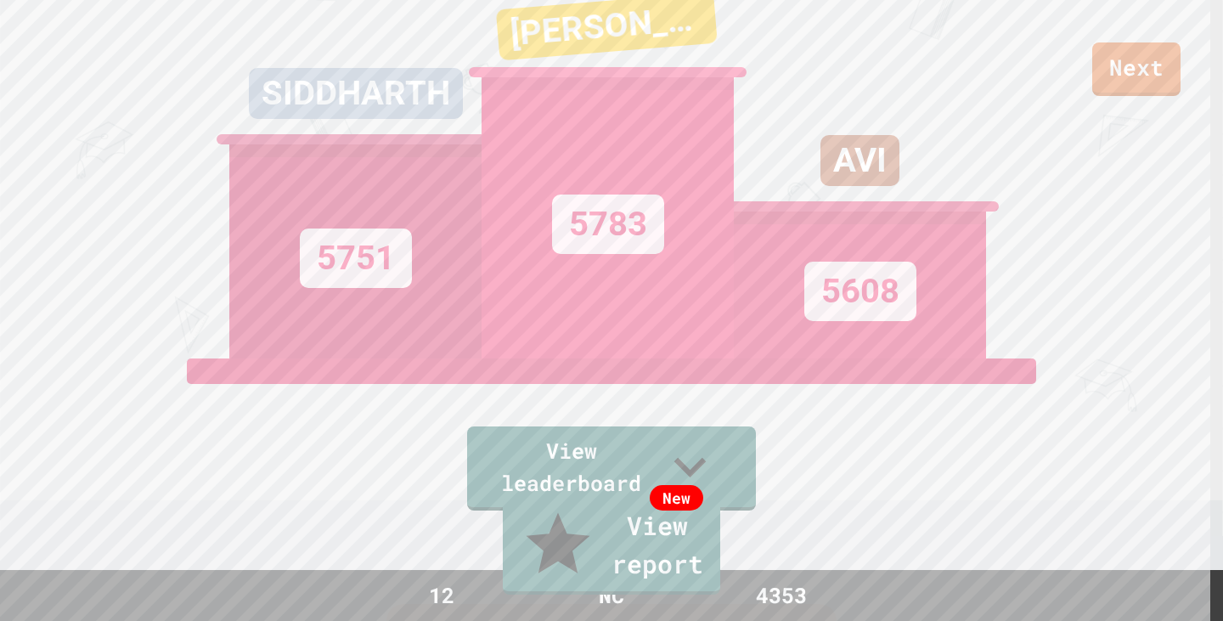
type textarea "*******"
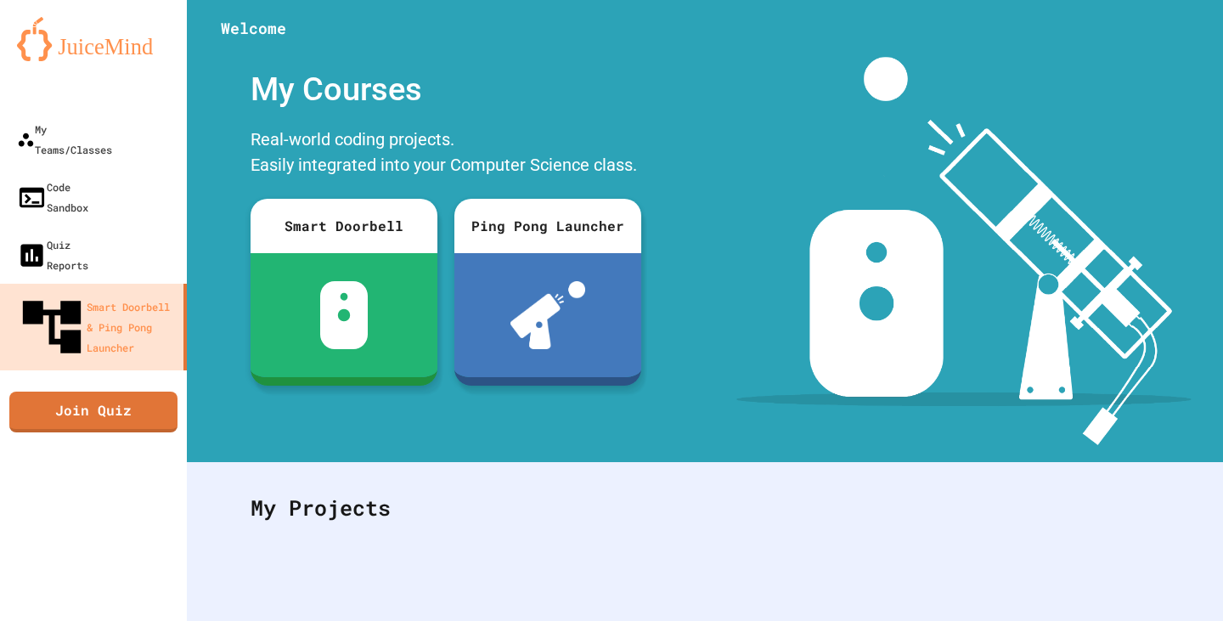
click at [46, 89] on div at bounding box center [93, 93] width 187 height 34
click at [57, 116] on link "My Teams/Classes" at bounding box center [93, 139] width 187 height 58
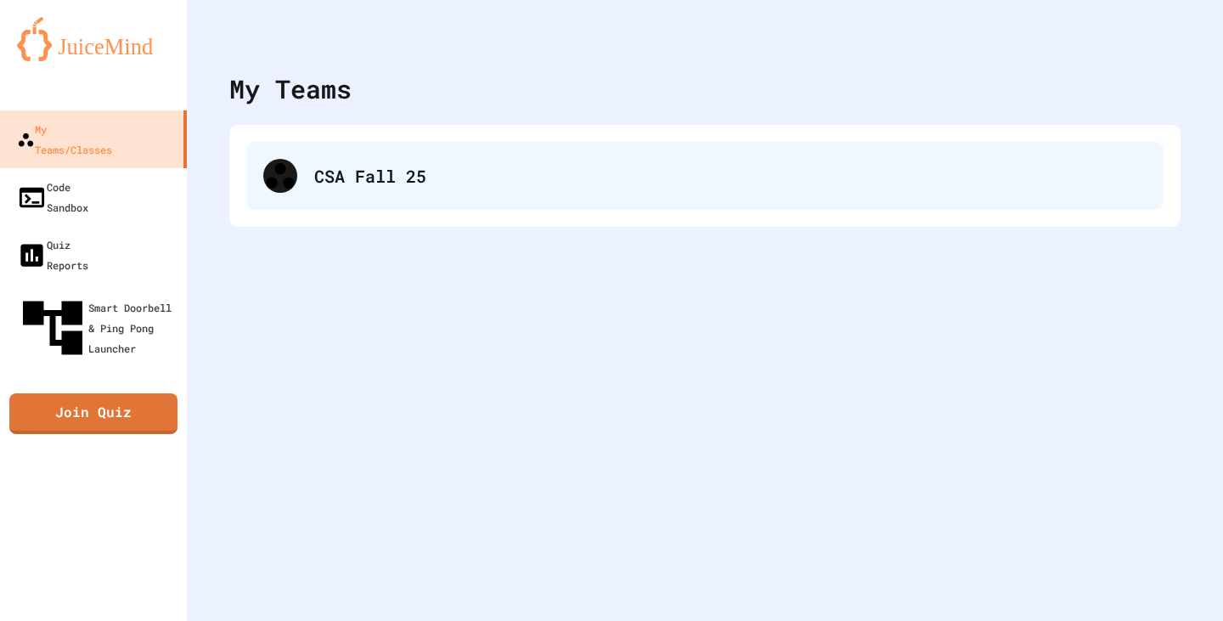
drag, startPoint x: 448, startPoint y: 242, endPoint x: 438, endPoint y: 191, distance: 51.8
click at [448, 234] on div "My Teams CSA Fall 25" at bounding box center [705, 310] width 1036 height 621
click at [438, 191] on div "CSA Fall 25" at bounding box center [704, 176] width 917 height 68
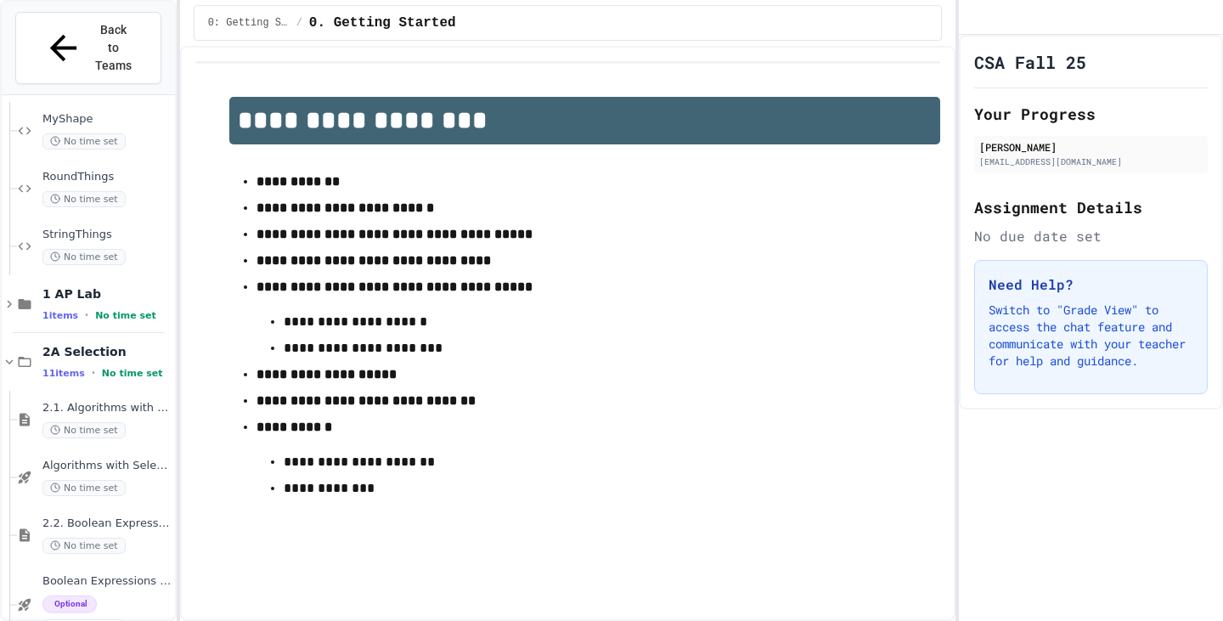
scroll to position [2548, 0]
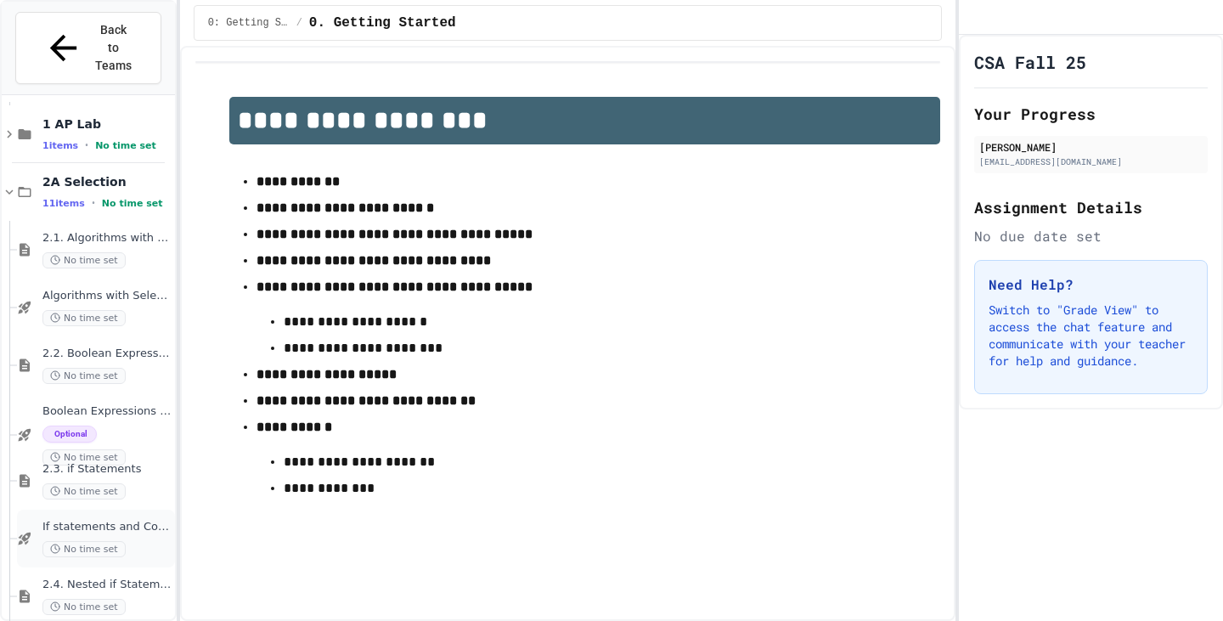
click at [109, 520] on span "If statements and Control Flow - Quiz" at bounding box center [106, 527] width 129 height 14
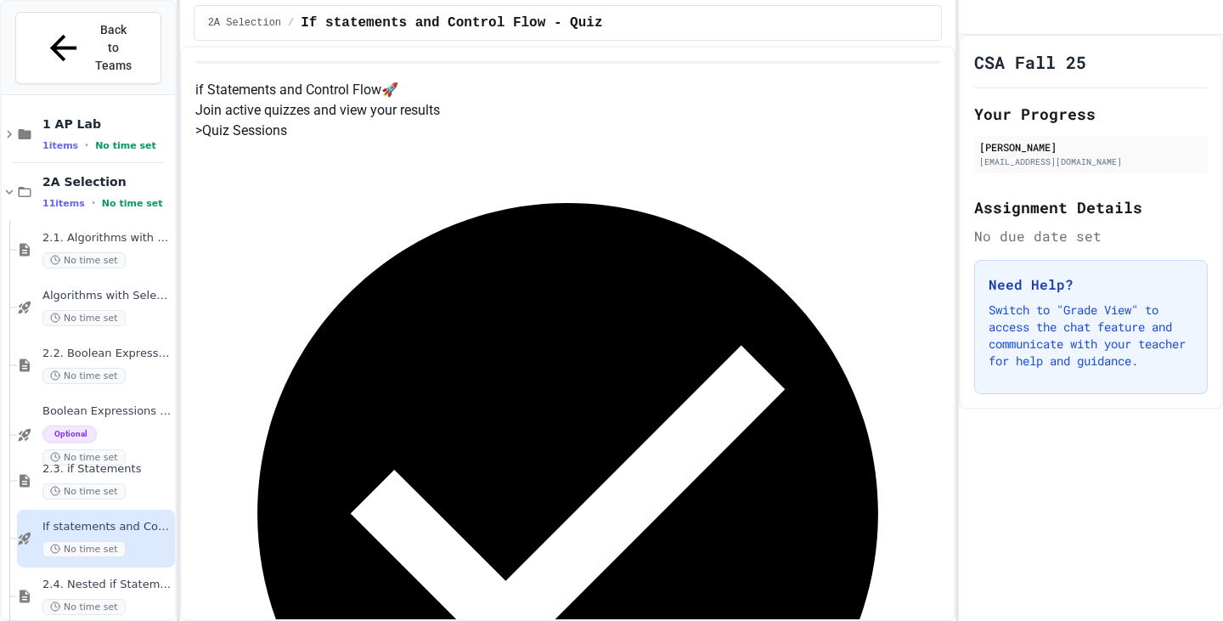
scroll to position [2633, 0]
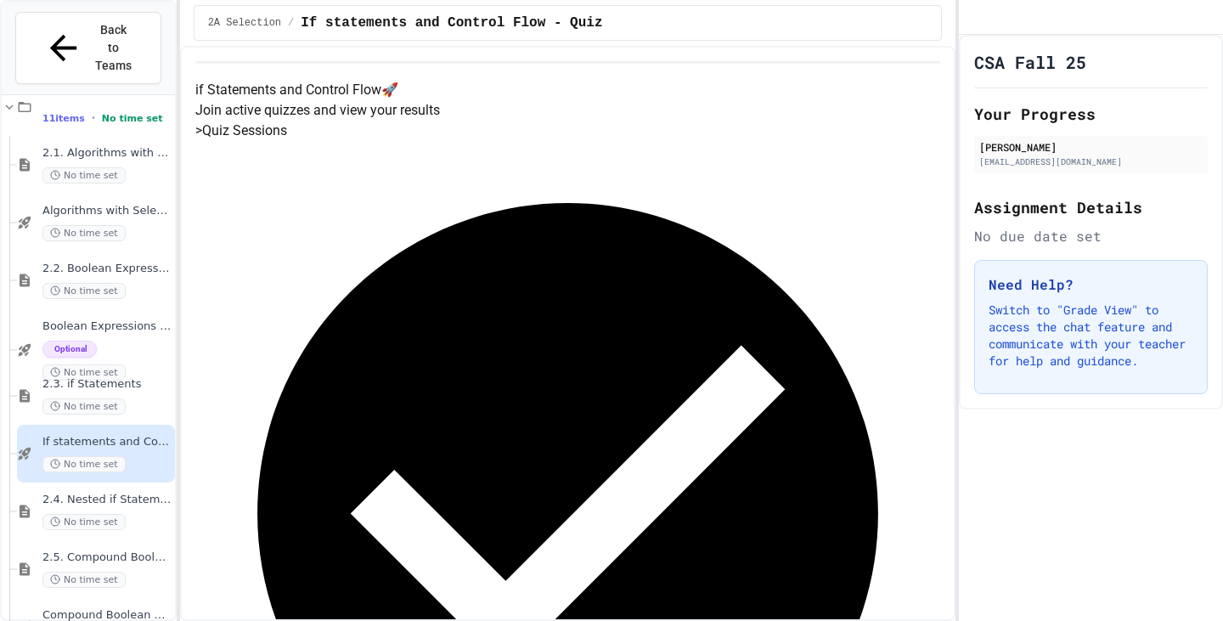
click at [103, 540] on div "2.5. Compound Boolean Expressions No time set" at bounding box center [96, 569] width 158 height 58
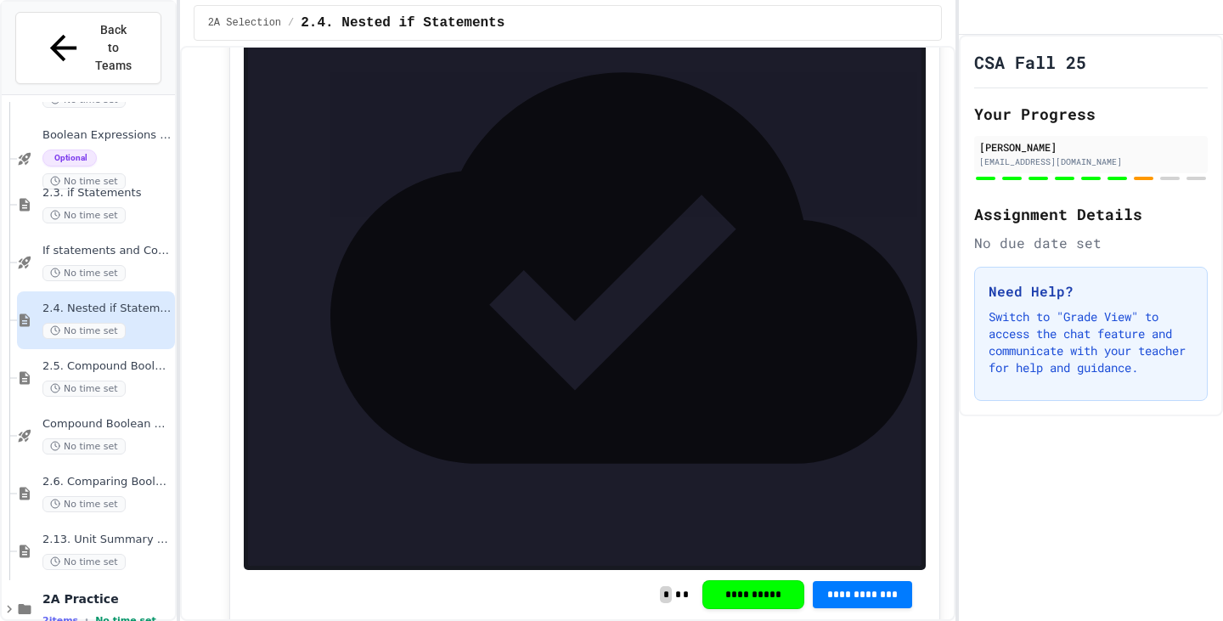
scroll to position [5606, 0]
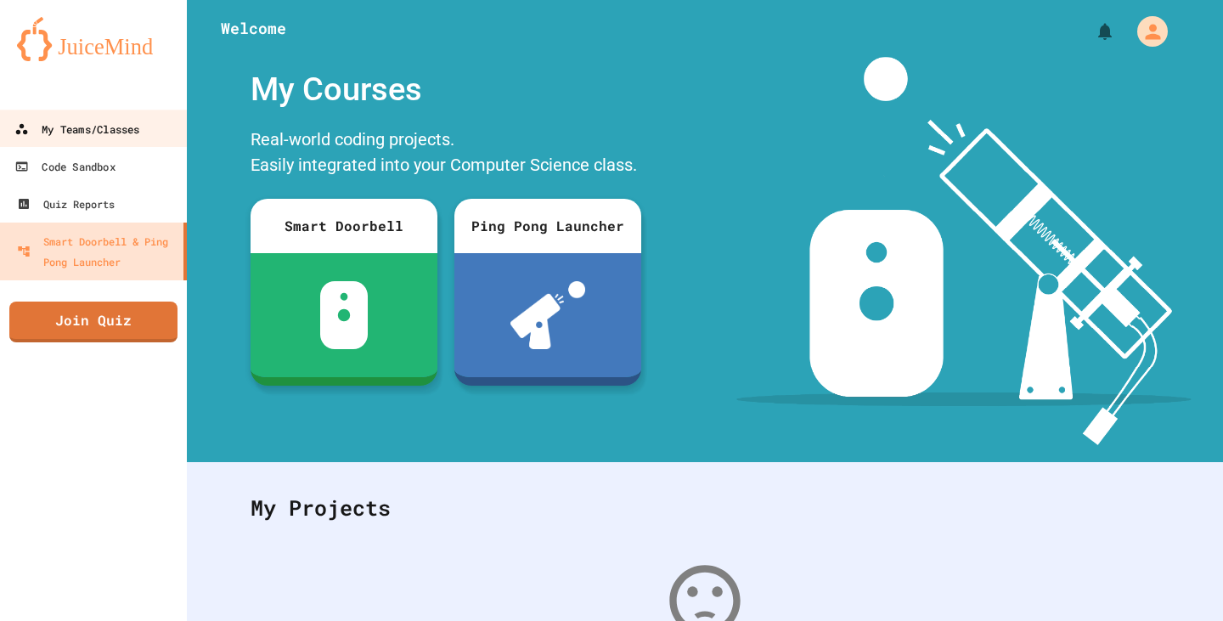
click at [97, 124] on div "My Teams/Classes" at bounding box center [76, 129] width 125 height 21
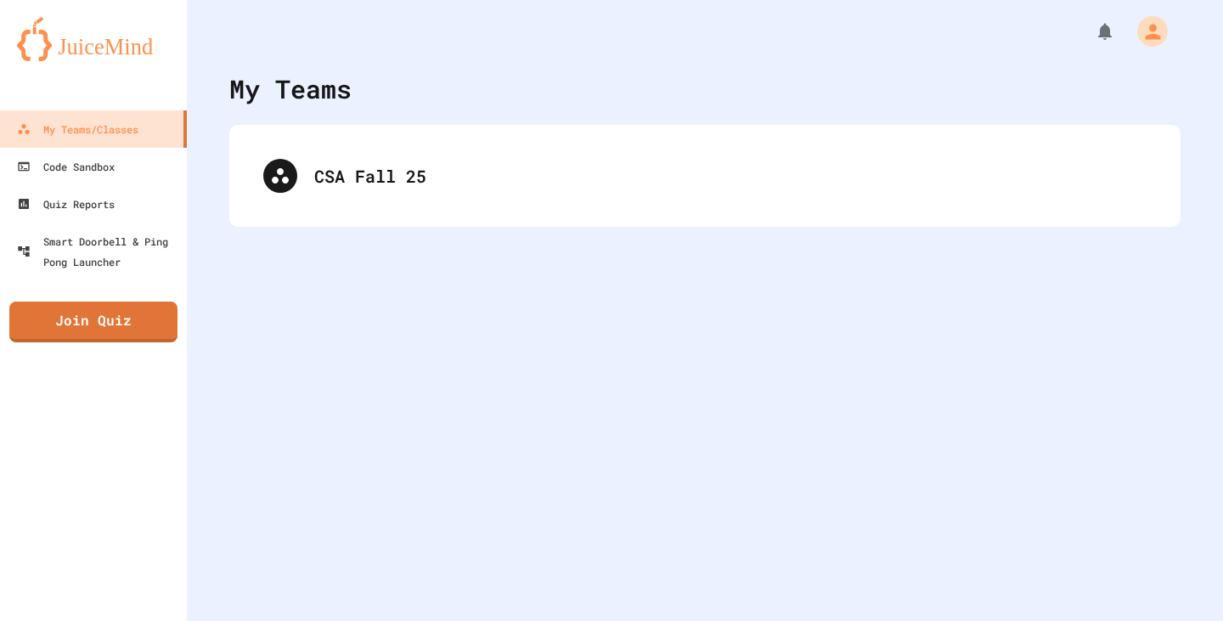
click at [434, 229] on div "My Teams CSA Fall 25" at bounding box center [705, 310] width 1036 height 621
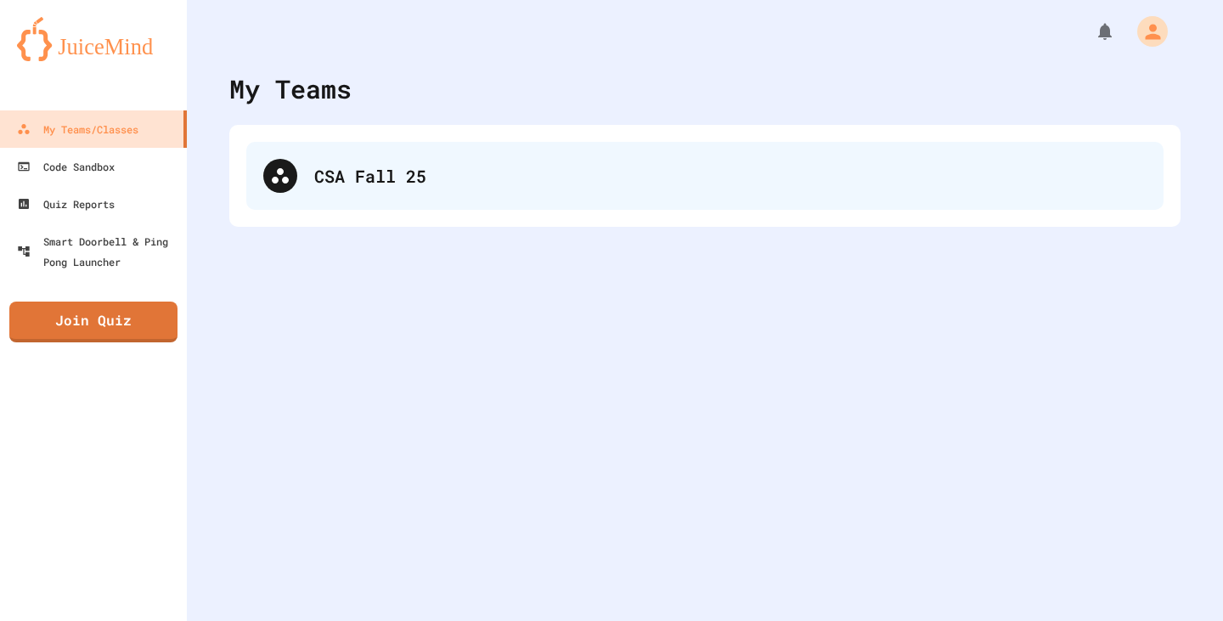
click at [432, 189] on div "CSA Fall 25" at bounding box center [704, 176] width 917 height 68
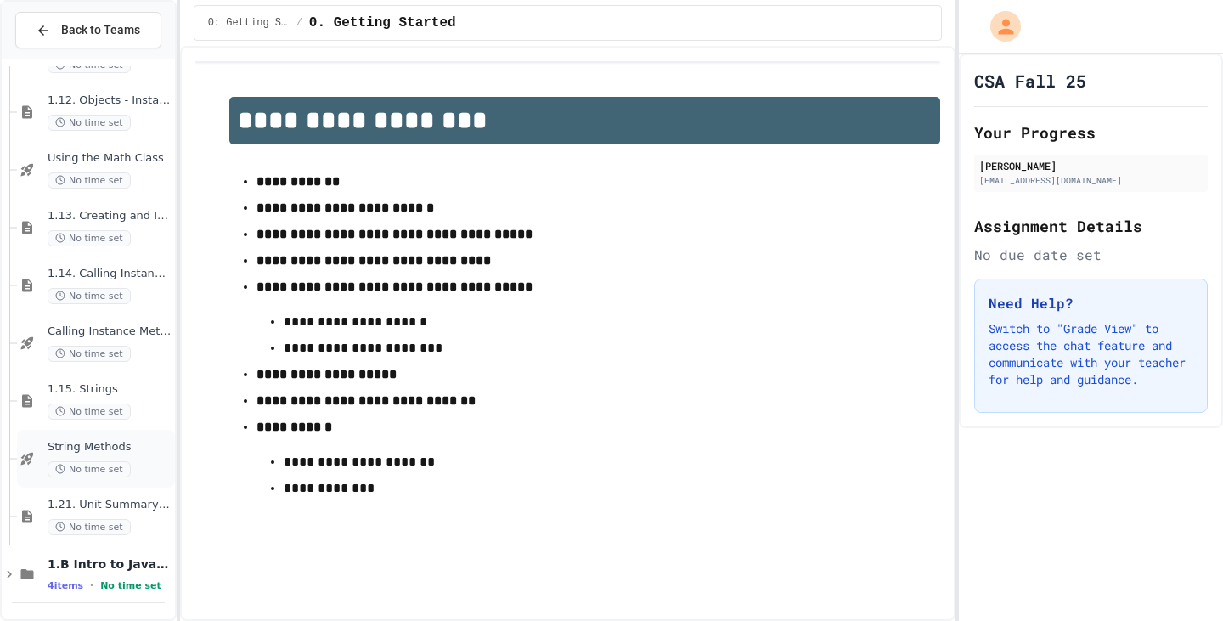
scroll to position [2548, 0]
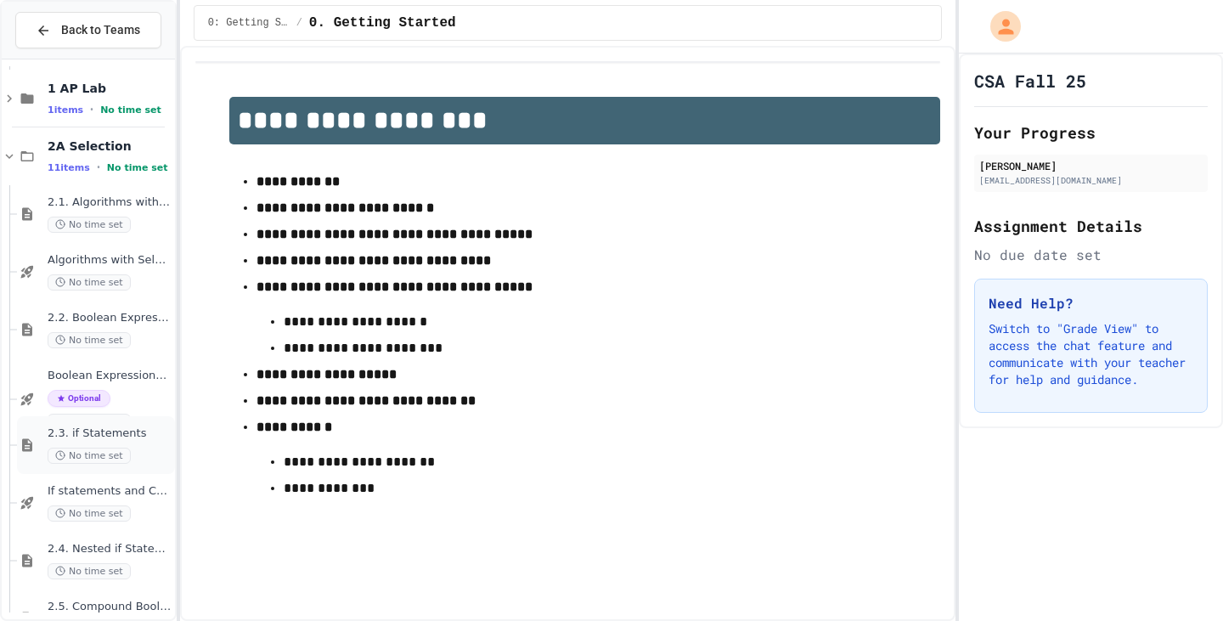
click at [121, 426] on span "2.3. if Statements" at bounding box center [110, 433] width 124 height 14
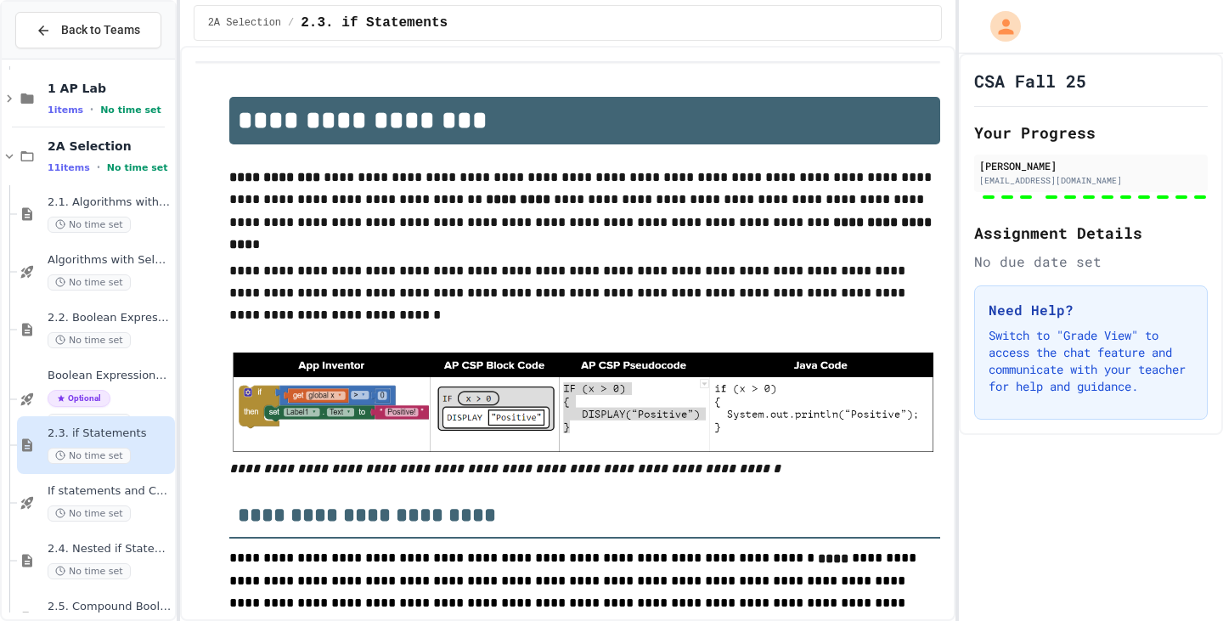
type input "**********"
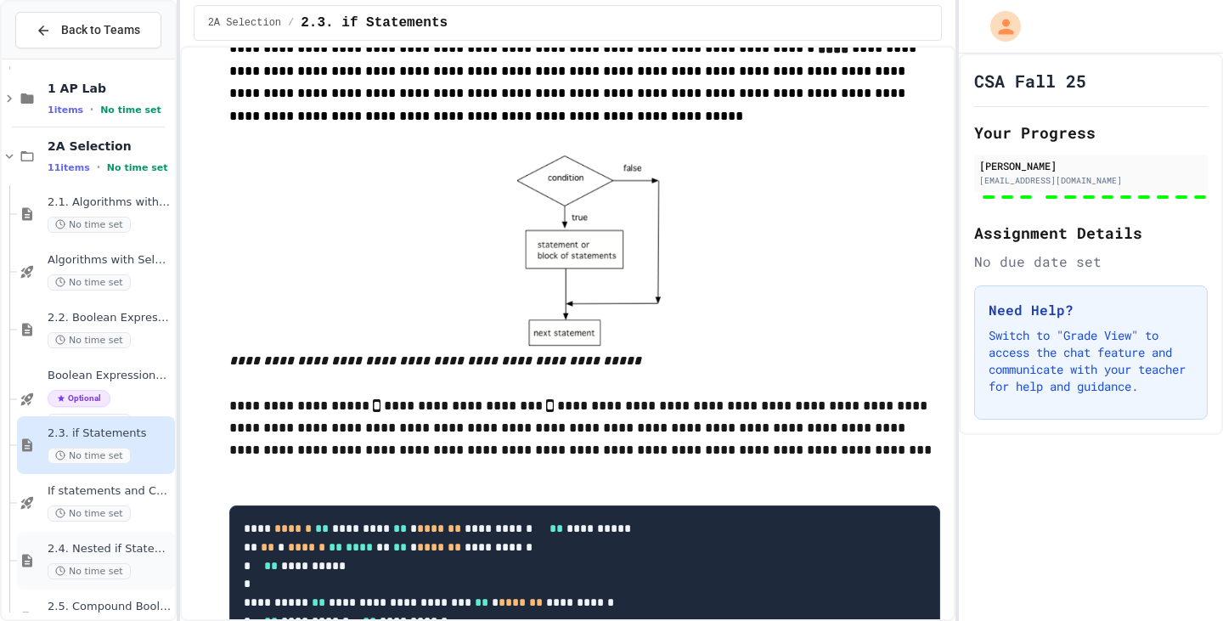
click at [124, 545] on span "2.4. Nested if Statements" at bounding box center [110, 549] width 124 height 14
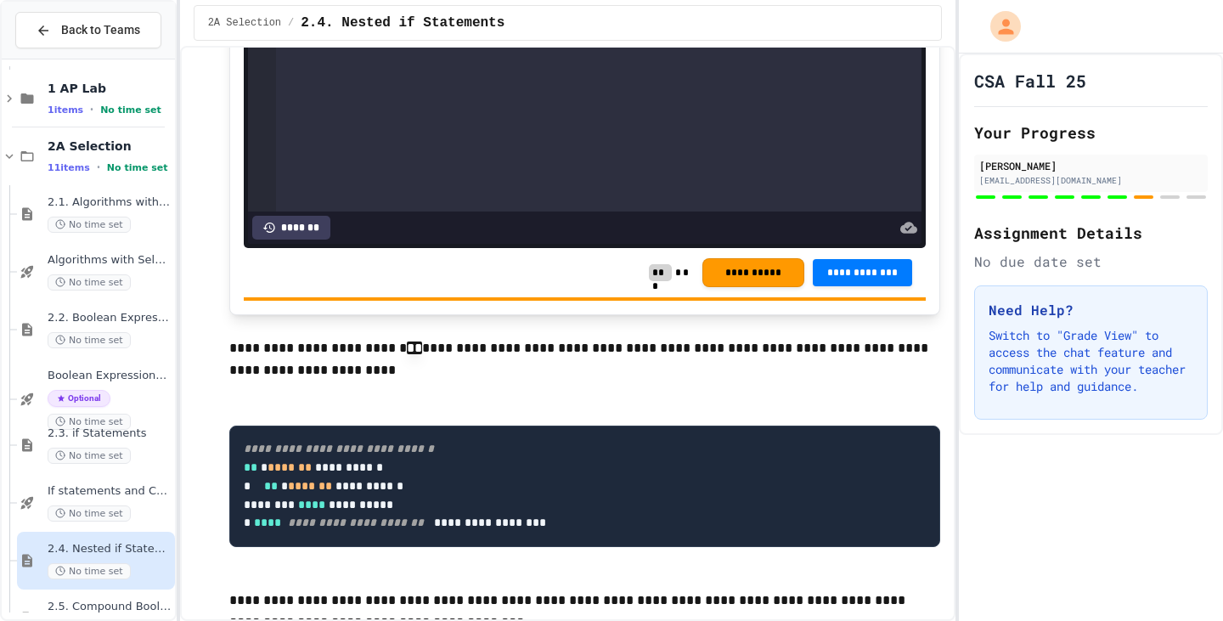
scroll to position [7900, 0]
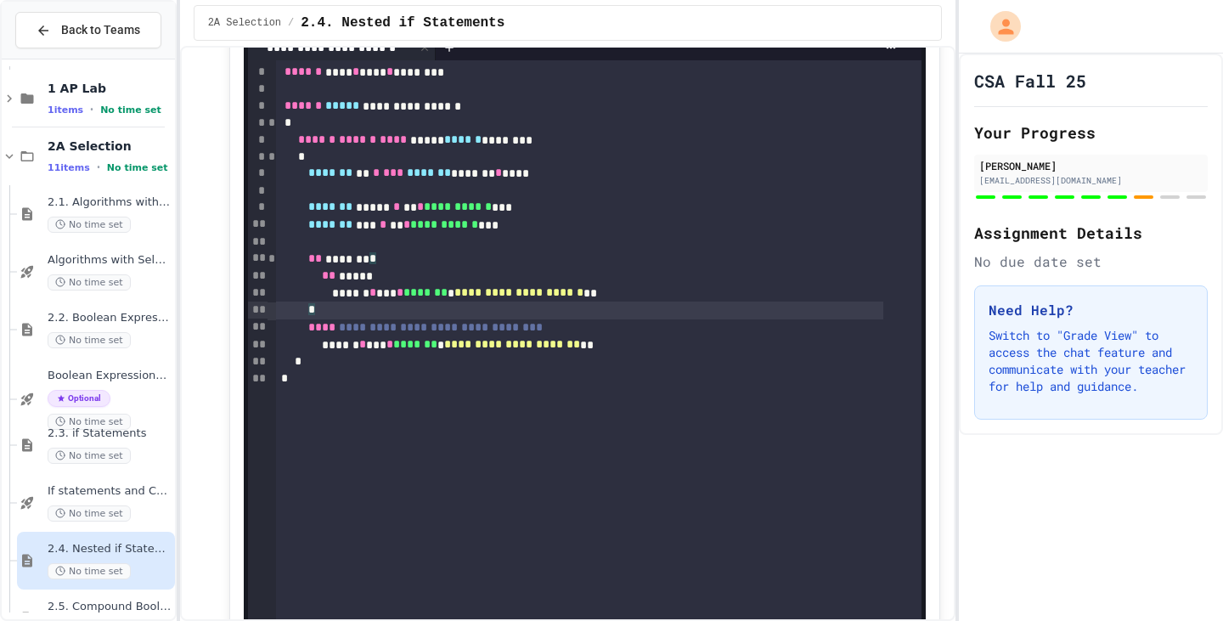
click at [556, 25] on div at bounding box center [546, 10] width 42 height 29
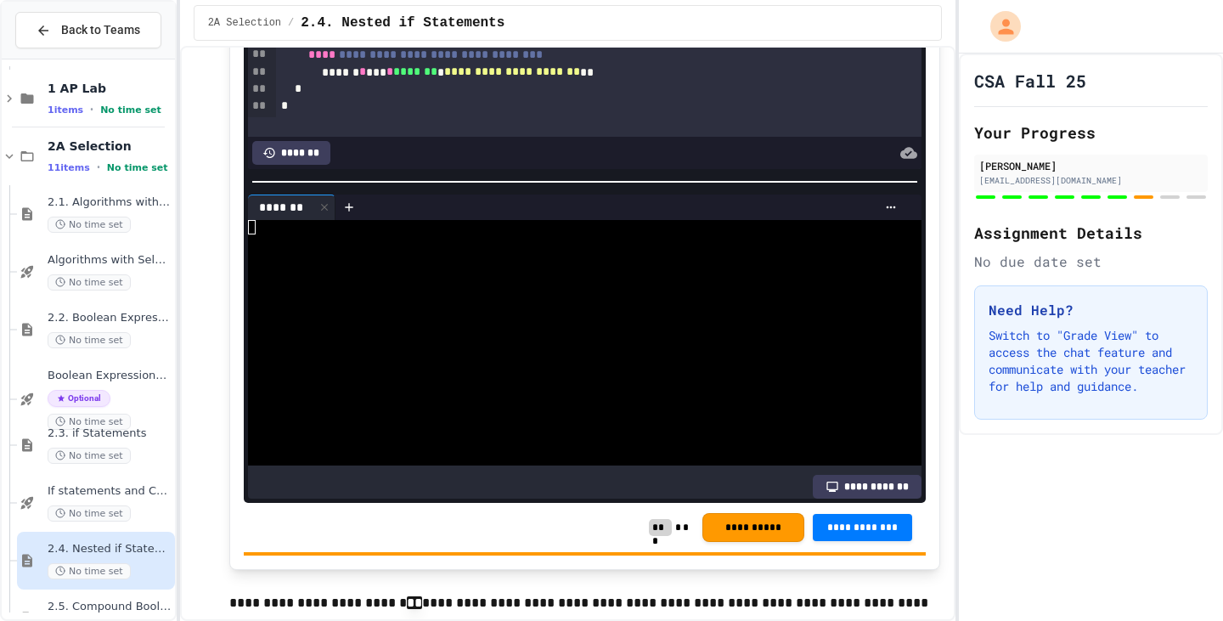
scroll to position [8154, 0]
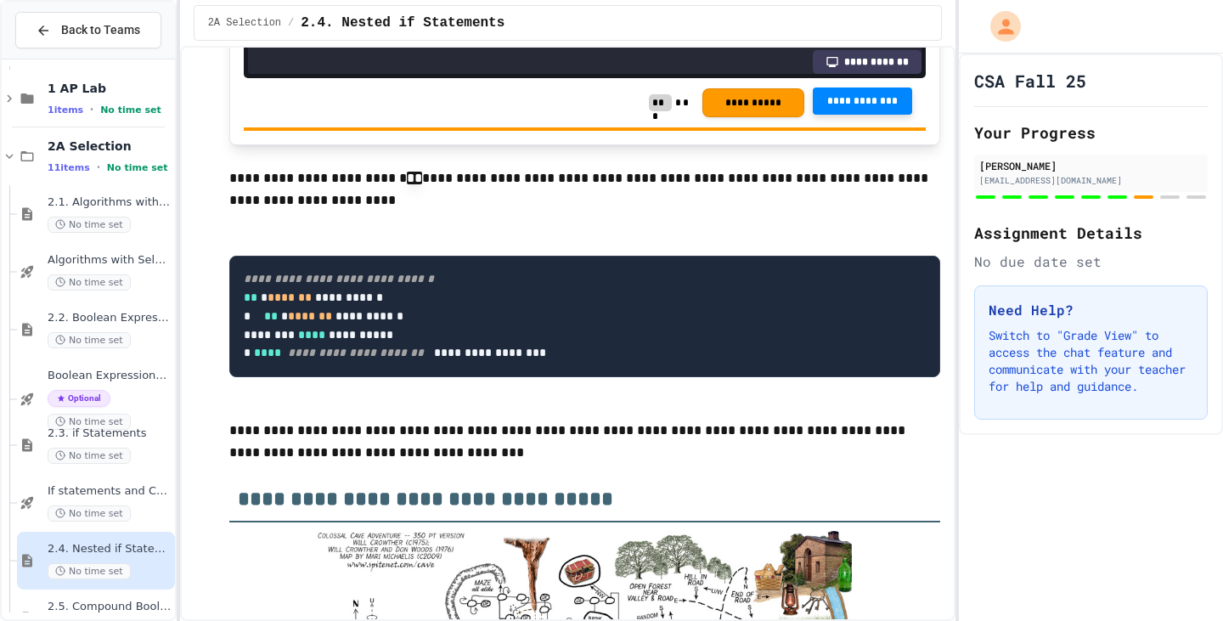
click at [855, 108] on span "**********" at bounding box center [862, 101] width 73 height 14
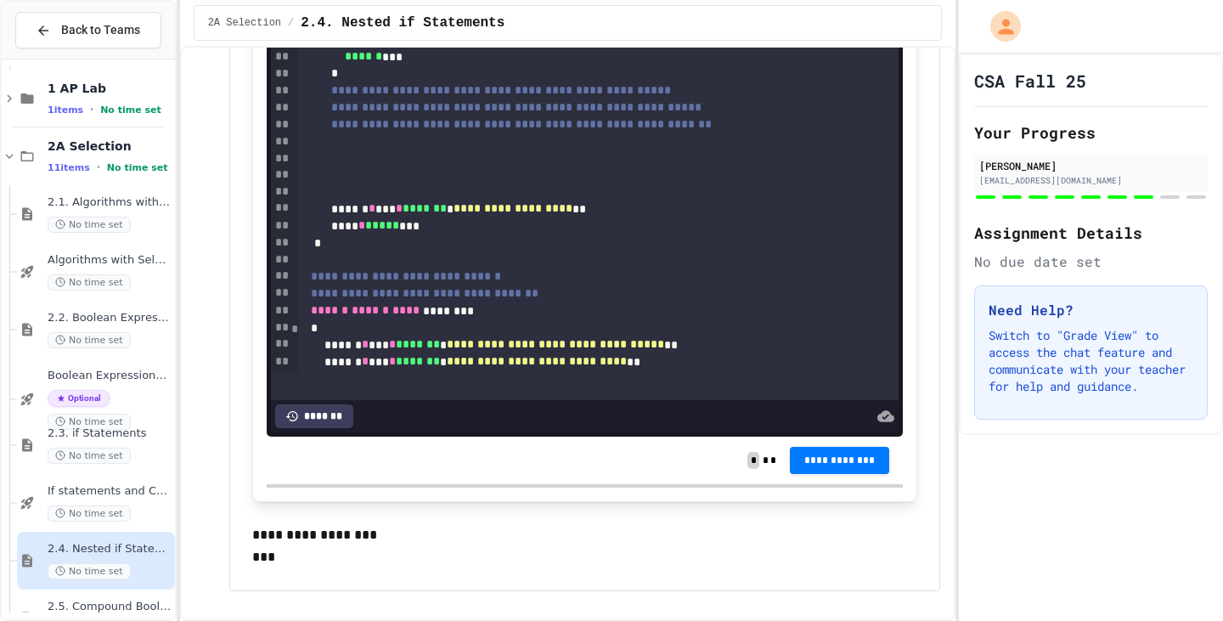
scroll to position [255, 0]
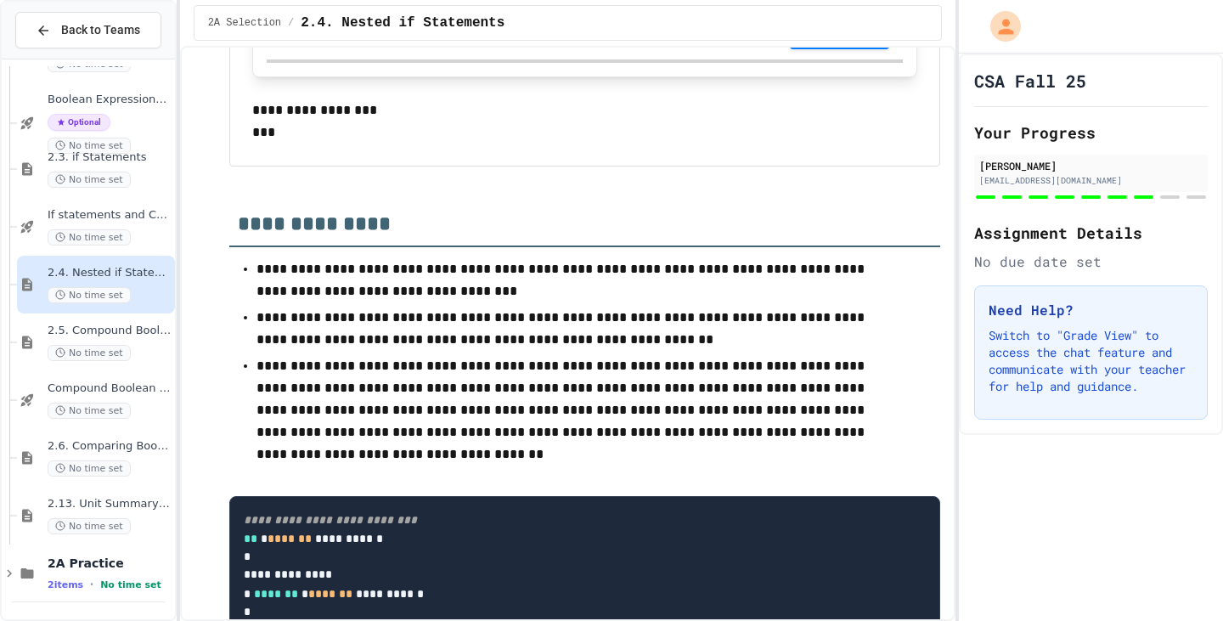
scroll to position [10618, 0]
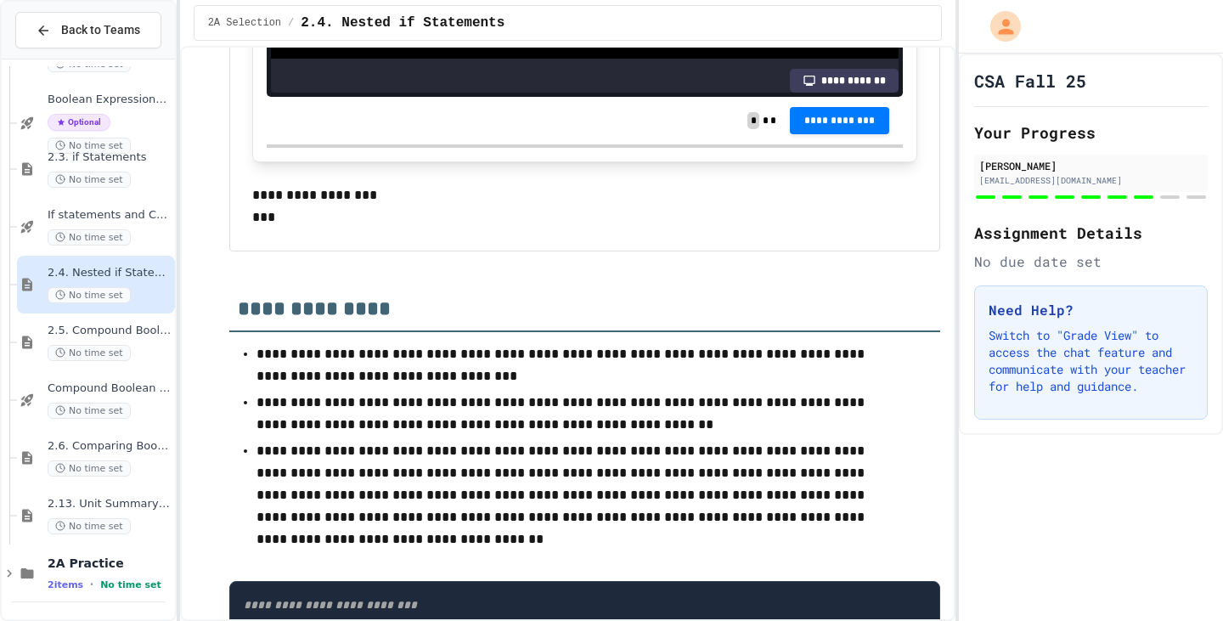
click at [1079, 543] on div "CSA Fall 25 Your Progress Mick Cao mxcao@students.wcpss.net Assignment Details …" at bounding box center [1091, 337] width 264 height 567
